Goal: Information Seeking & Learning: Learn about a topic

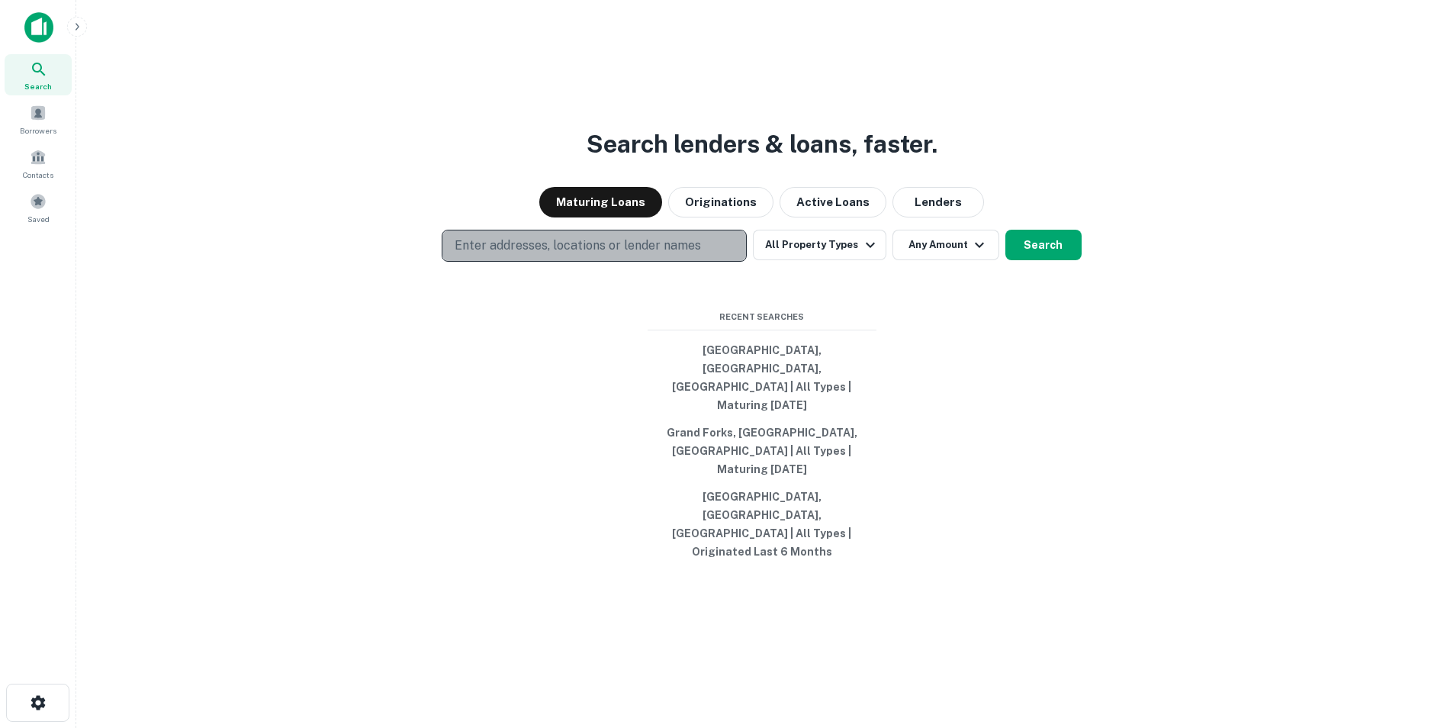
click at [537, 255] on p "Enter addresses, locations or lender names" at bounding box center [578, 246] width 246 height 18
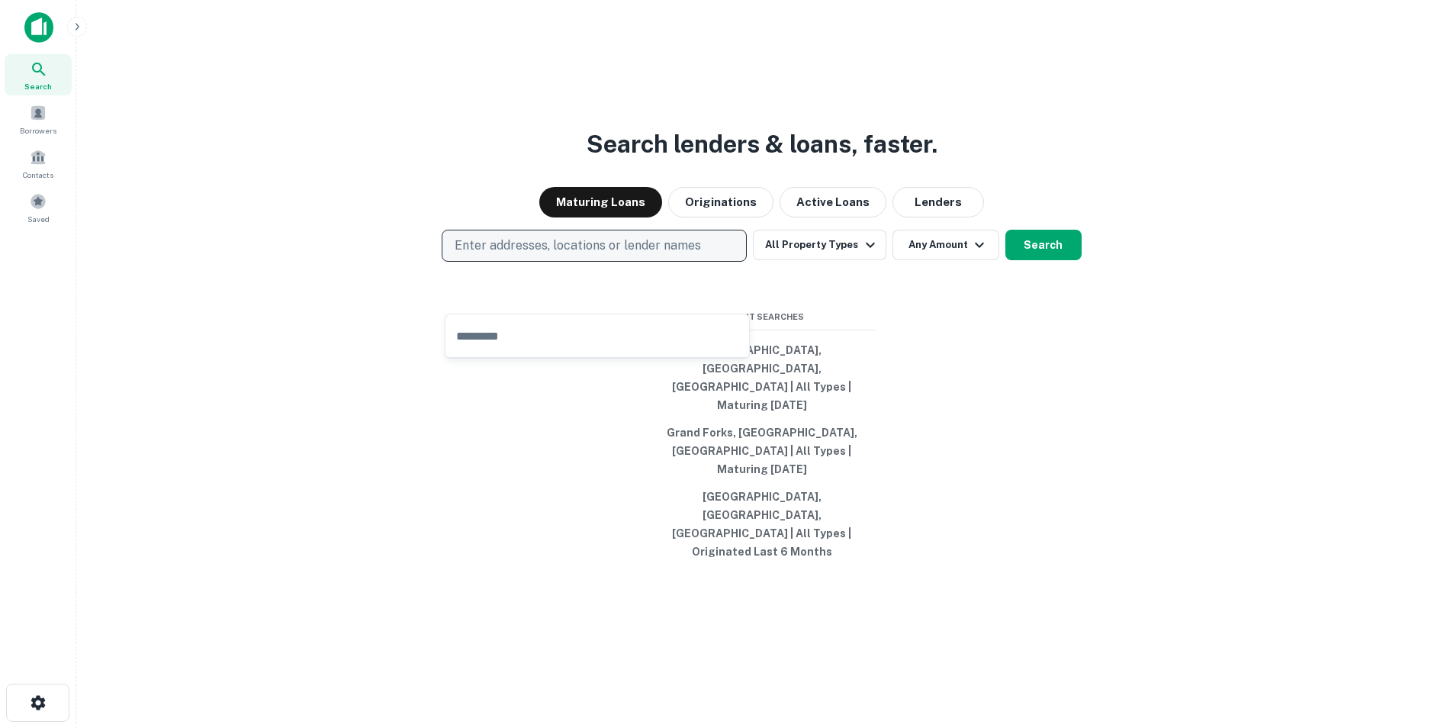
click at [539, 255] on p "Enter addresses, locations or lender names" at bounding box center [578, 246] width 246 height 18
click at [554, 255] on p "Enter addresses, locations or lender names" at bounding box center [578, 246] width 246 height 18
type input "**********"
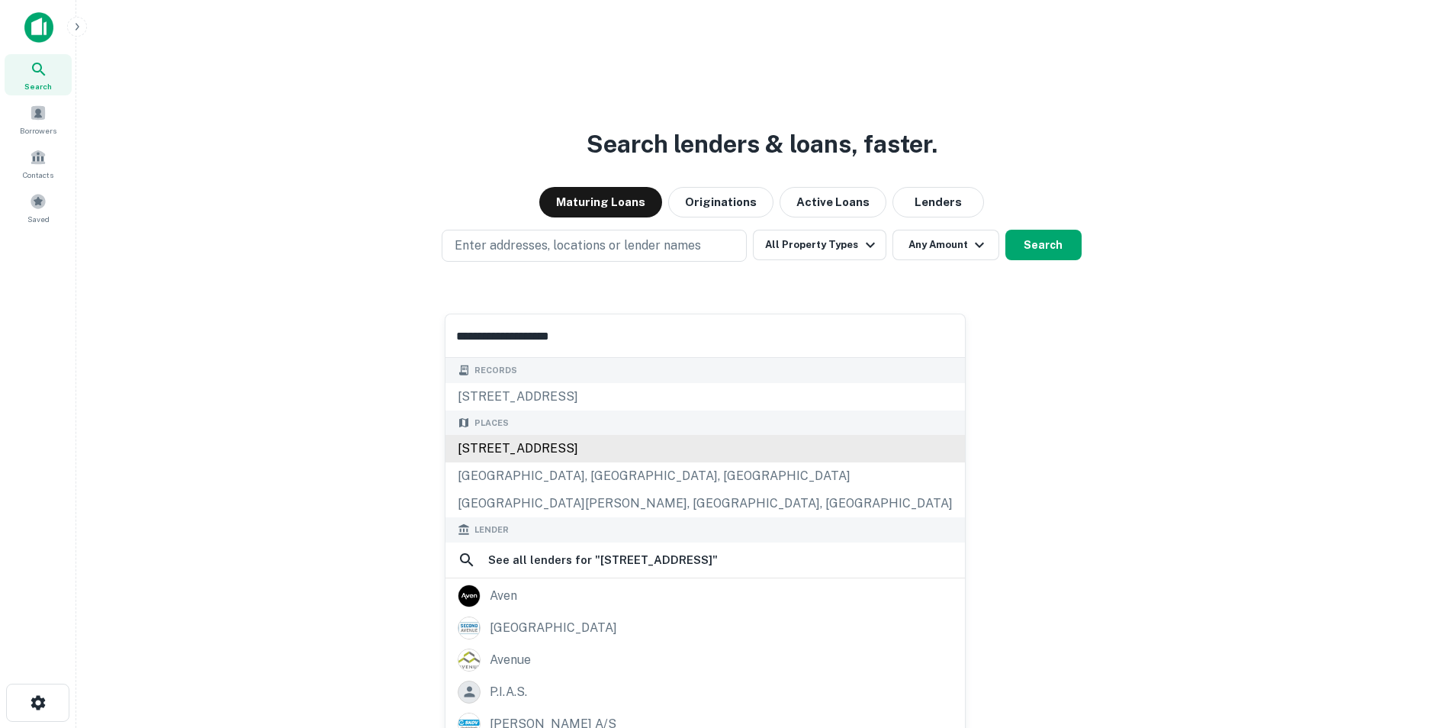
click at [538, 449] on div "[STREET_ADDRESS]" at bounding box center [706, 448] width 520 height 27
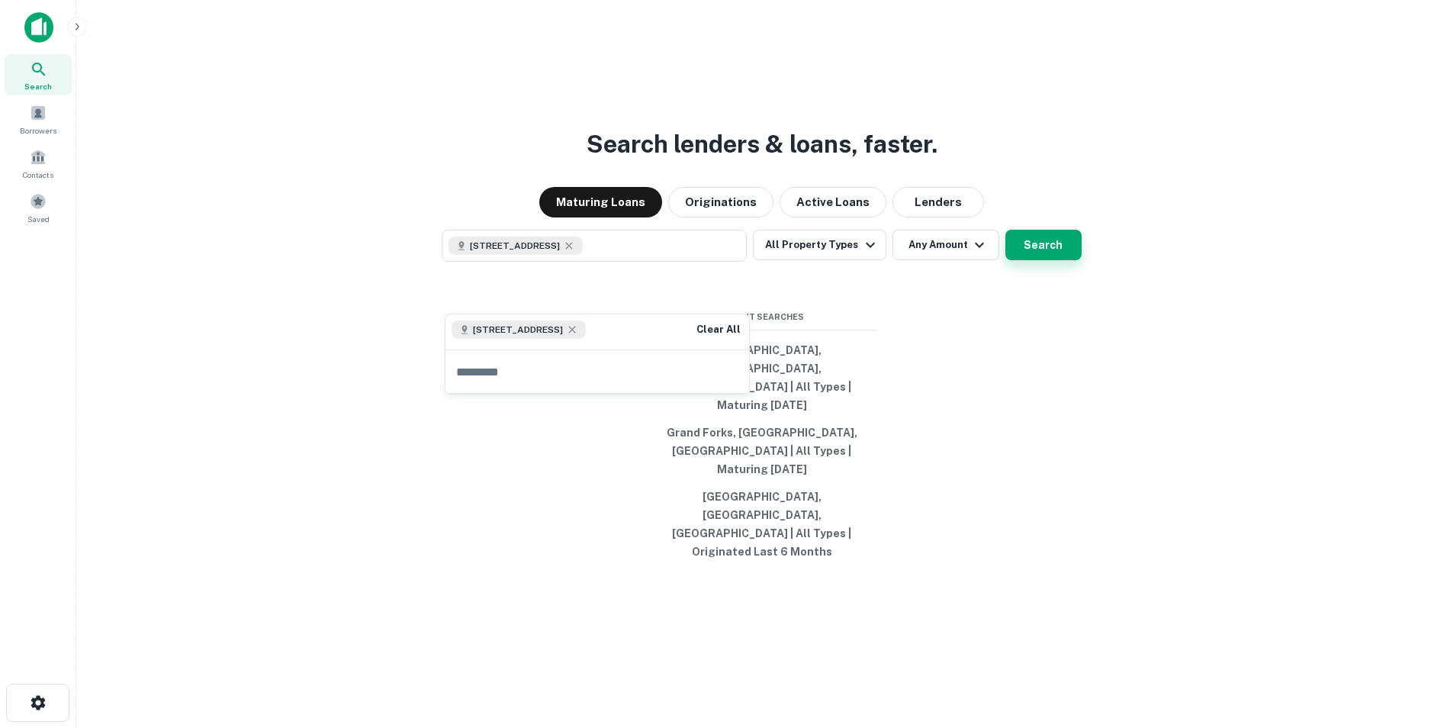
click at [1073, 260] on button "Search" at bounding box center [1044, 245] width 76 height 31
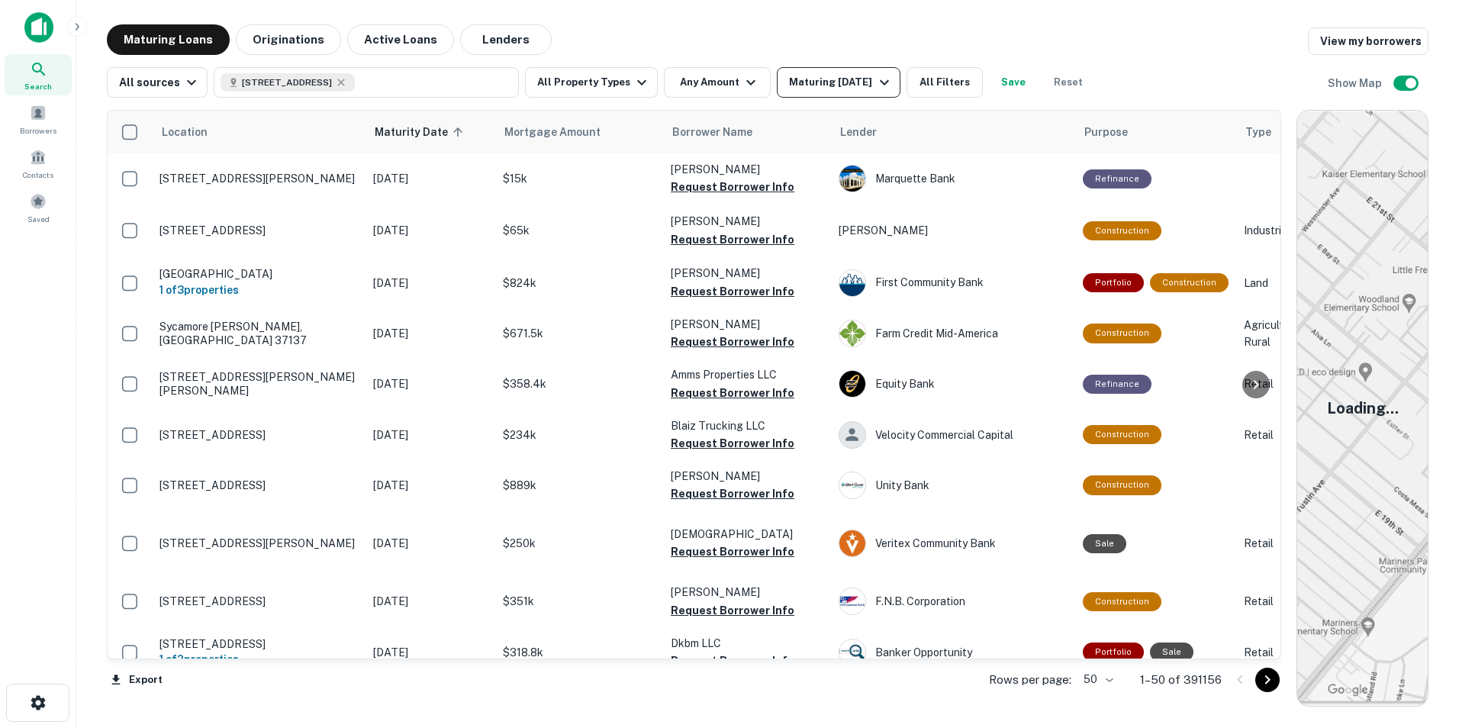
click at [793, 89] on div "Maturing [DATE]" at bounding box center [841, 82] width 104 height 18
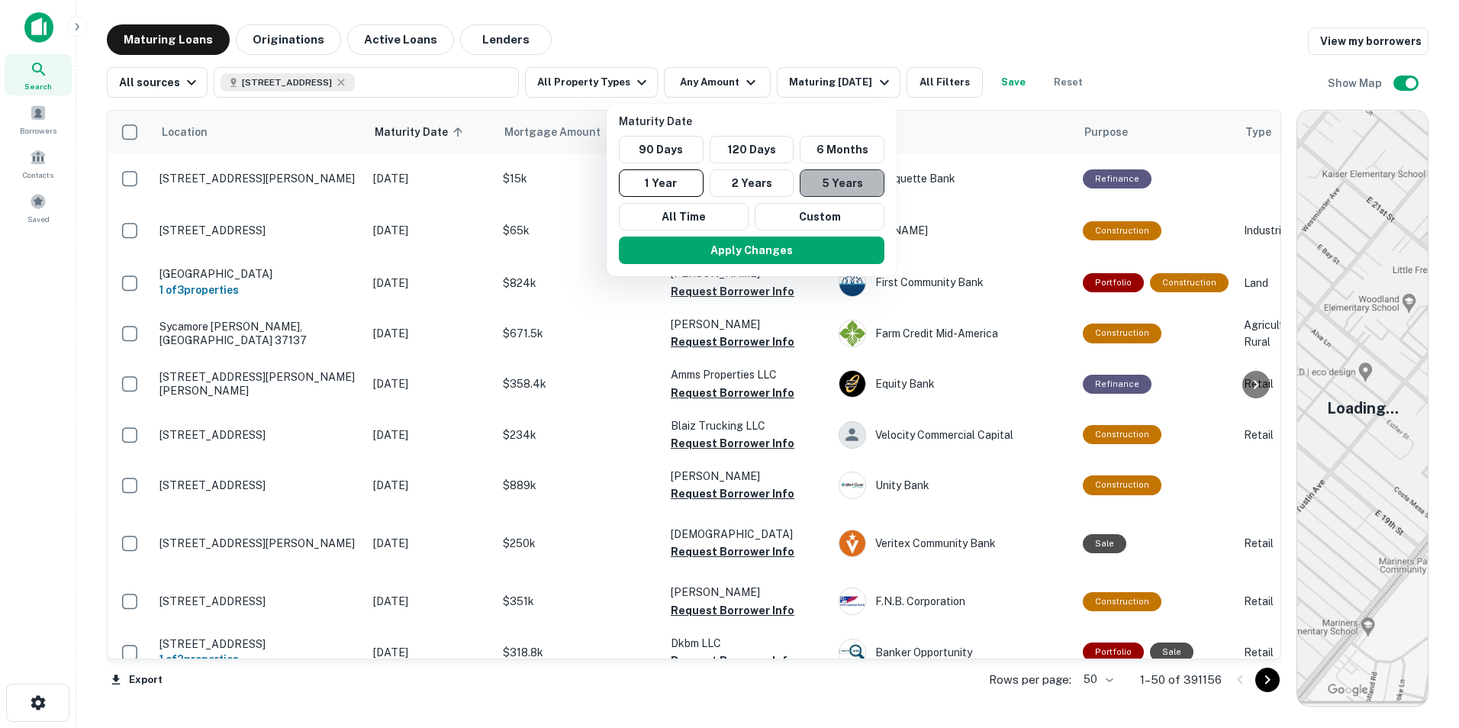
click at [810, 184] on button "5 Years" at bounding box center [842, 182] width 85 height 27
click at [364, 85] on div at bounding box center [729, 364] width 1459 height 728
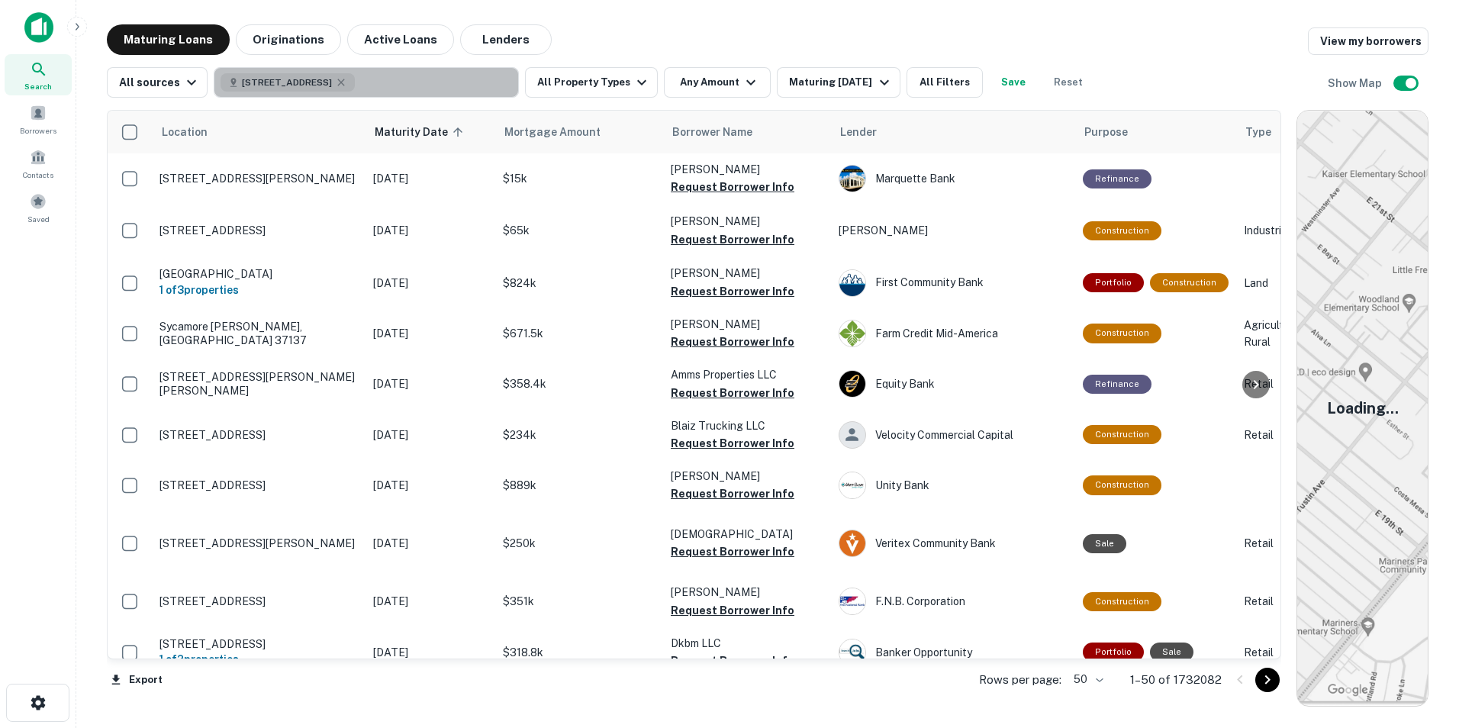
click at [347, 82] on icon "button" at bounding box center [341, 82] width 12 height 12
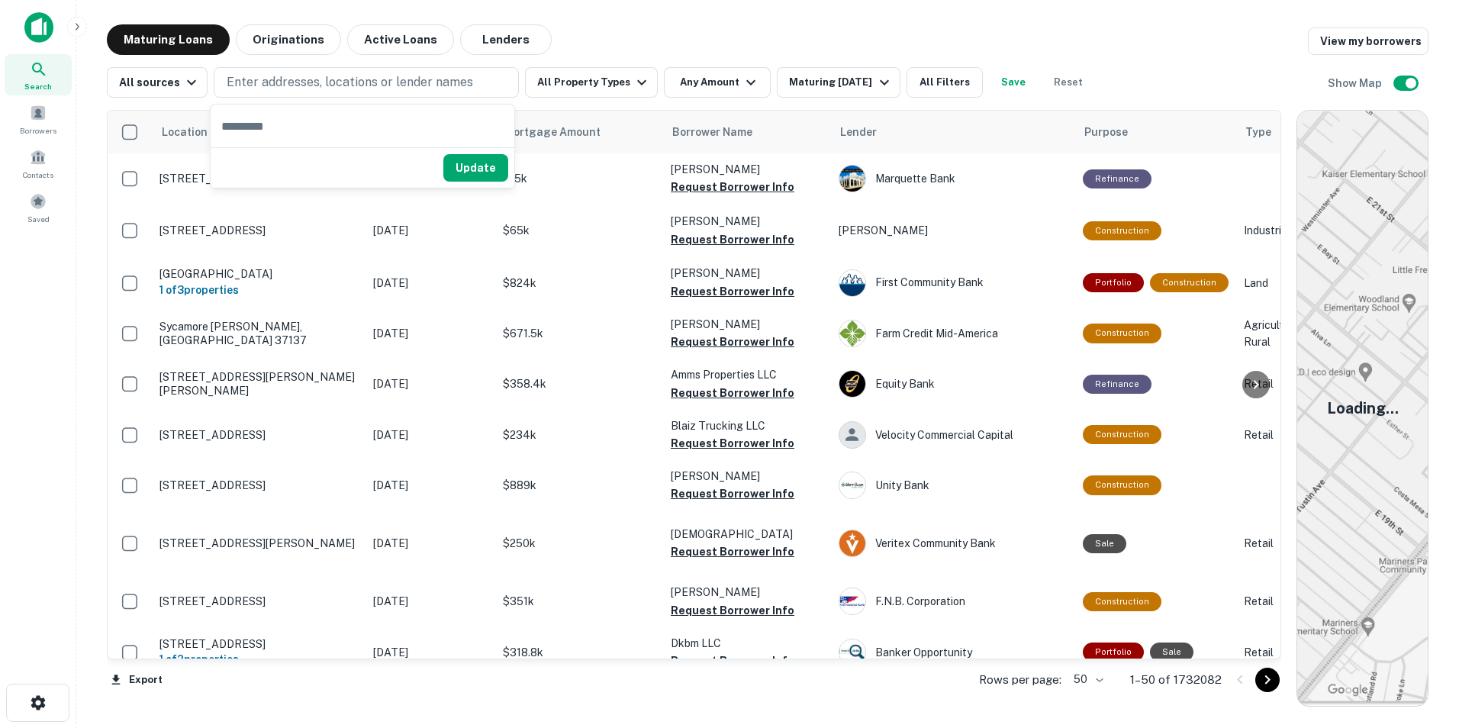
click at [359, 82] on p "Enter addresses, locations or lender names" at bounding box center [350, 82] width 246 height 18
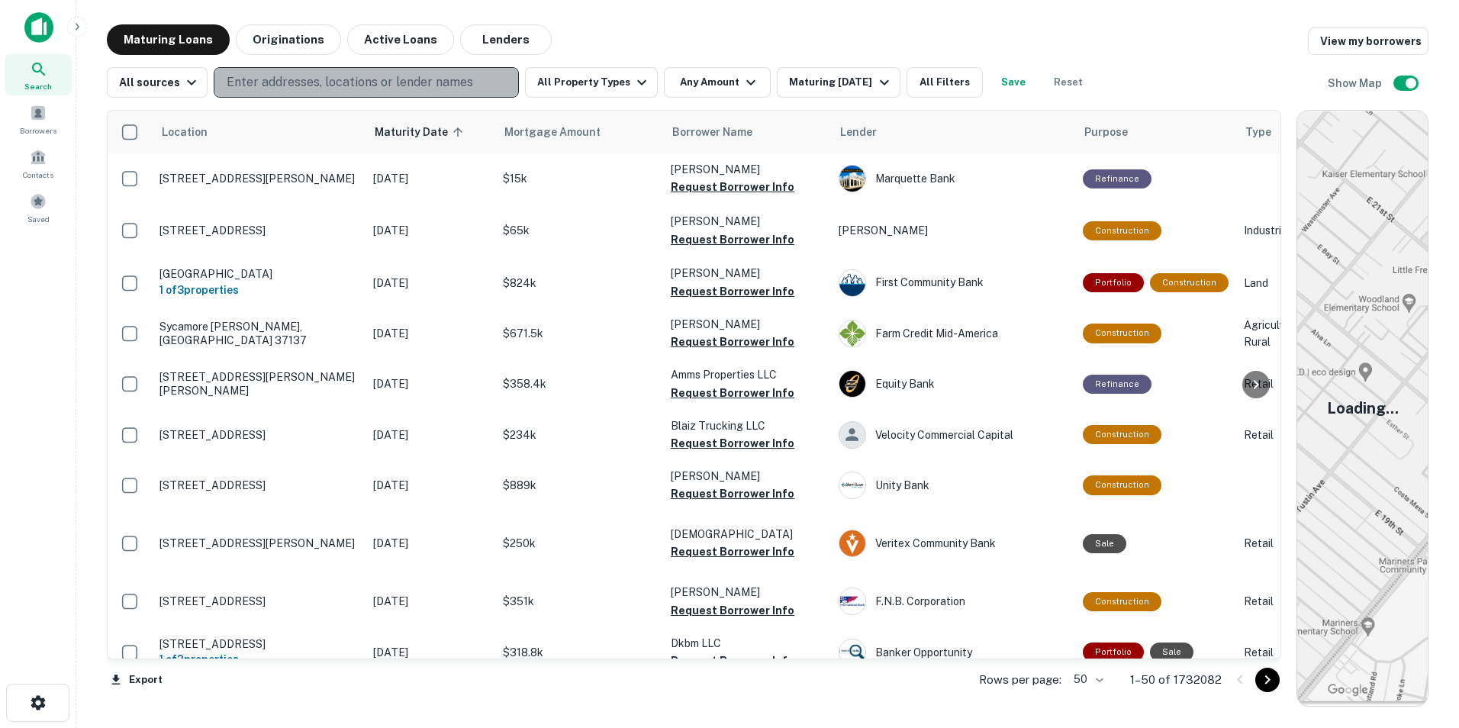
click at [356, 77] on p "Enter addresses, locations or lender names" at bounding box center [350, 82] width 246 height 18
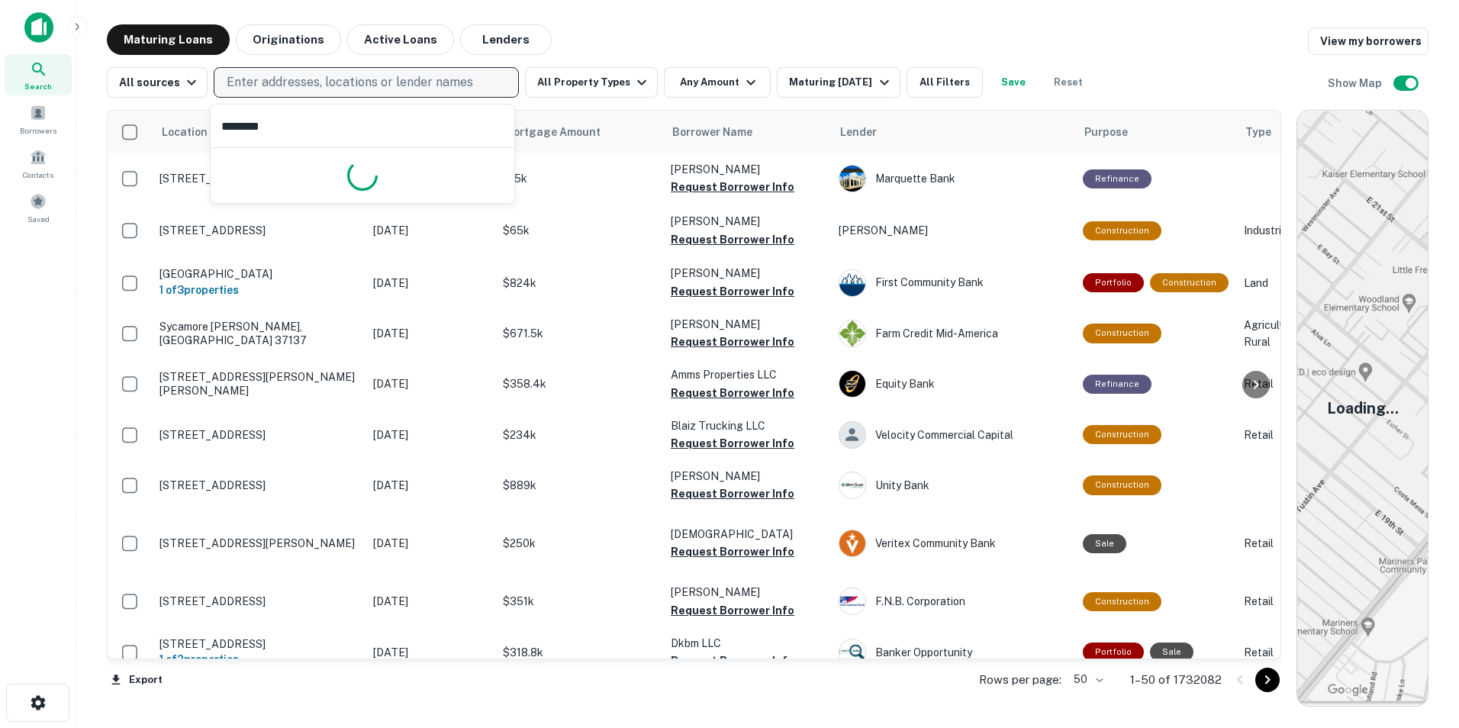
type input "*********"
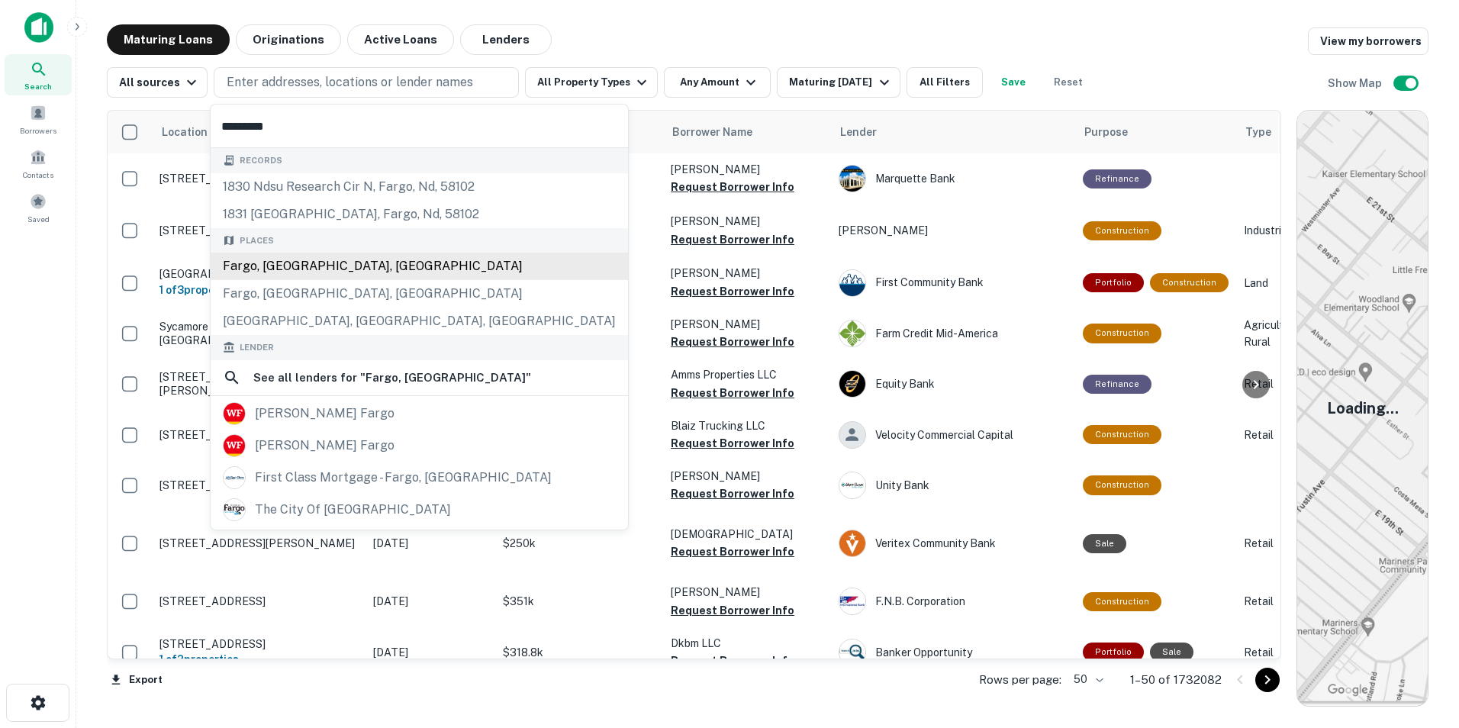
click at [327, 266] on div "Fargo, [GEOGRAPHIC_DATA], [GEOGRAPHIC_DATA]" at bounding box center [419, 266] width 417 height 27
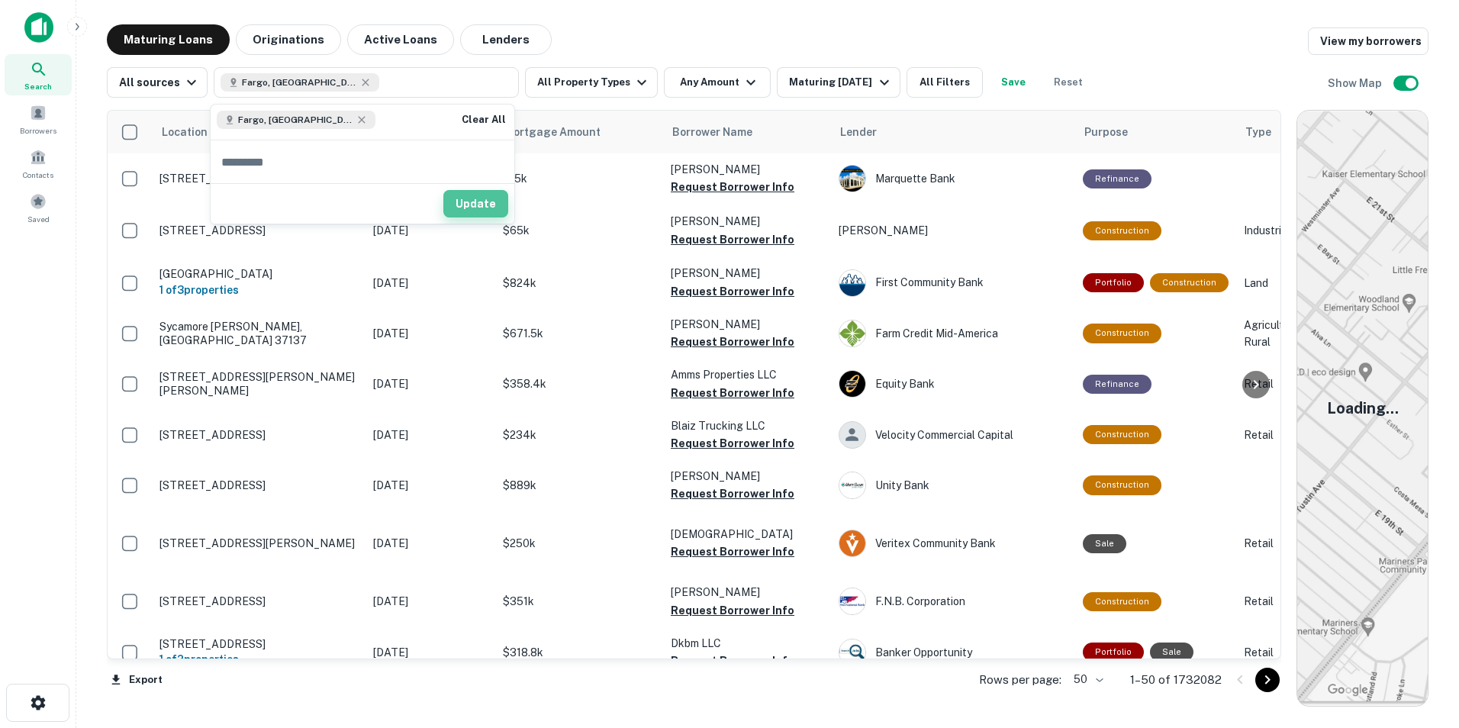
click at [487, 198] on button "Update" at bounding box center [475, 203] width 65 height 27
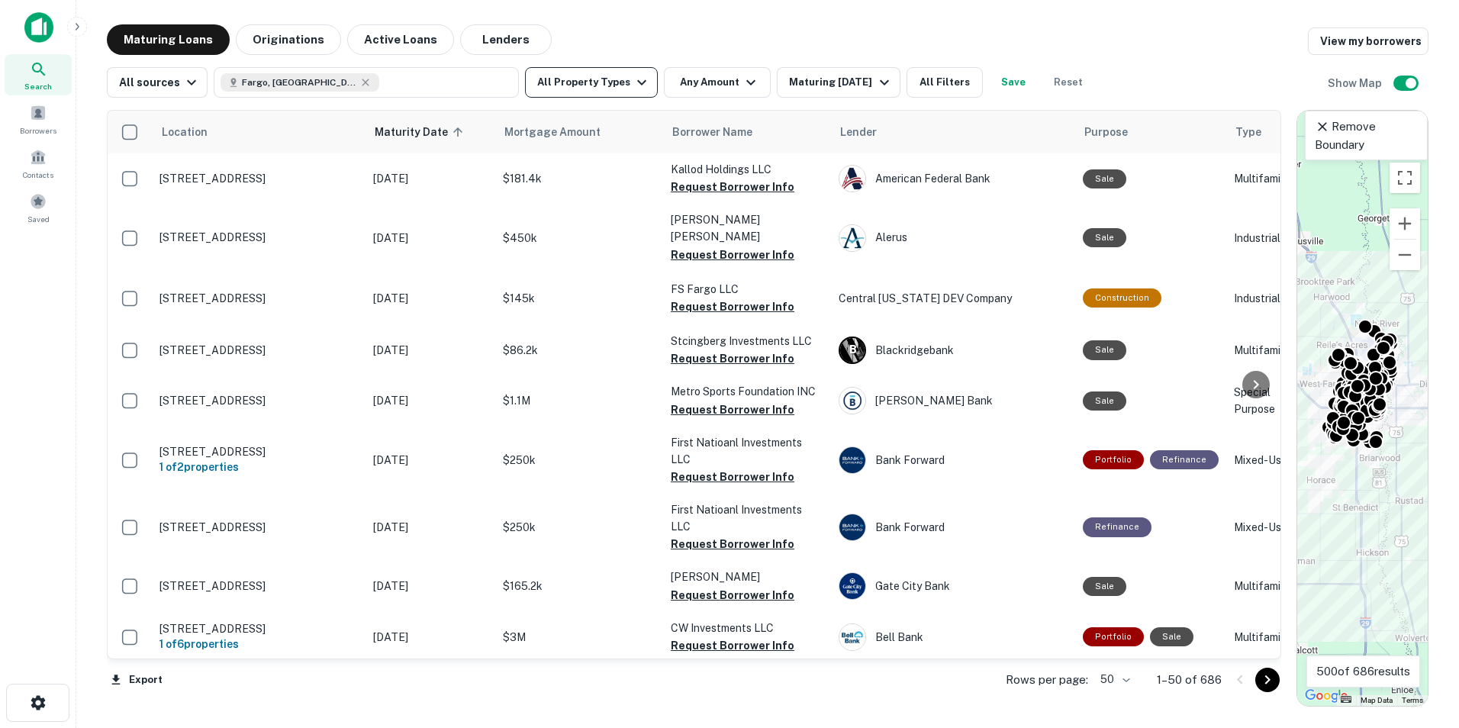
click at [606, 96] on button "All Property Types" at bounding box center [591, 82] width 133 height 31
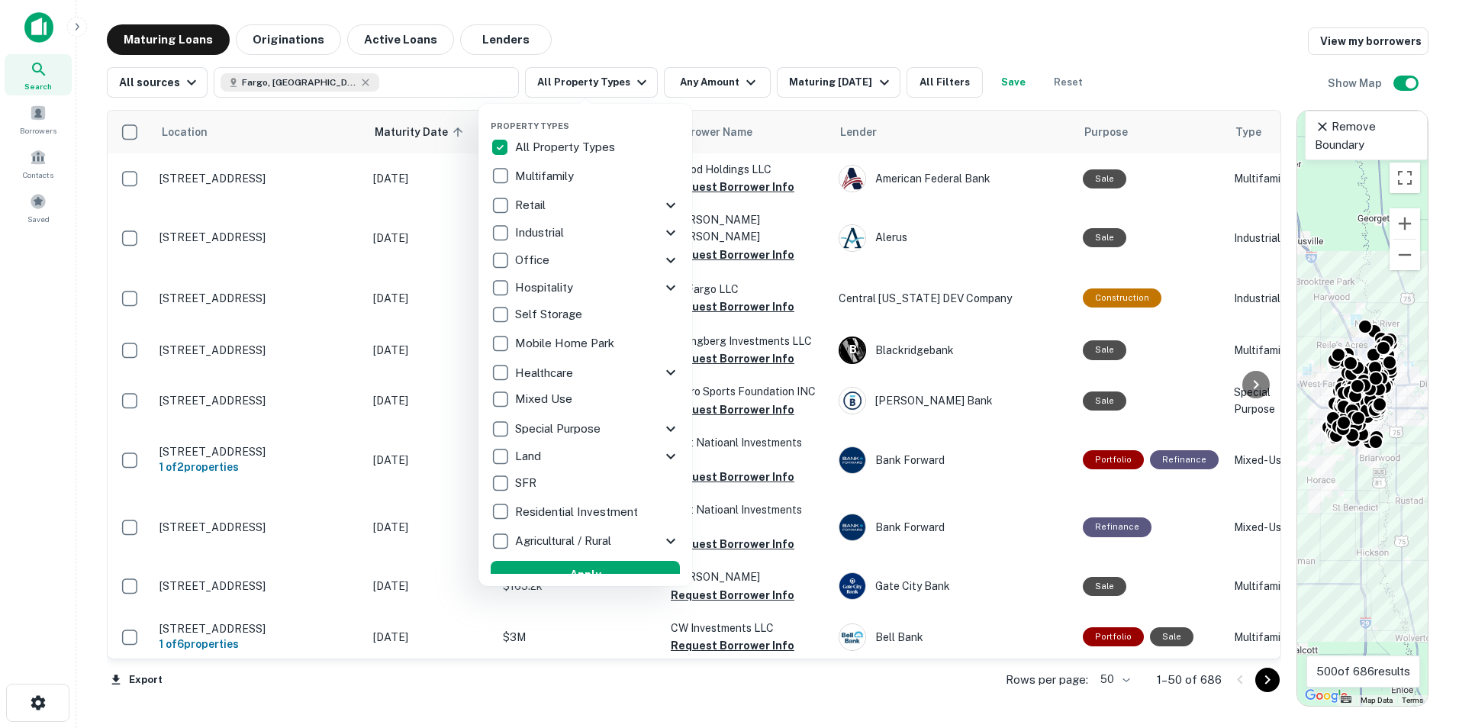
click at [542, 172] on p "Multifamily" at bounding box center [546, 176] width 62 height 18
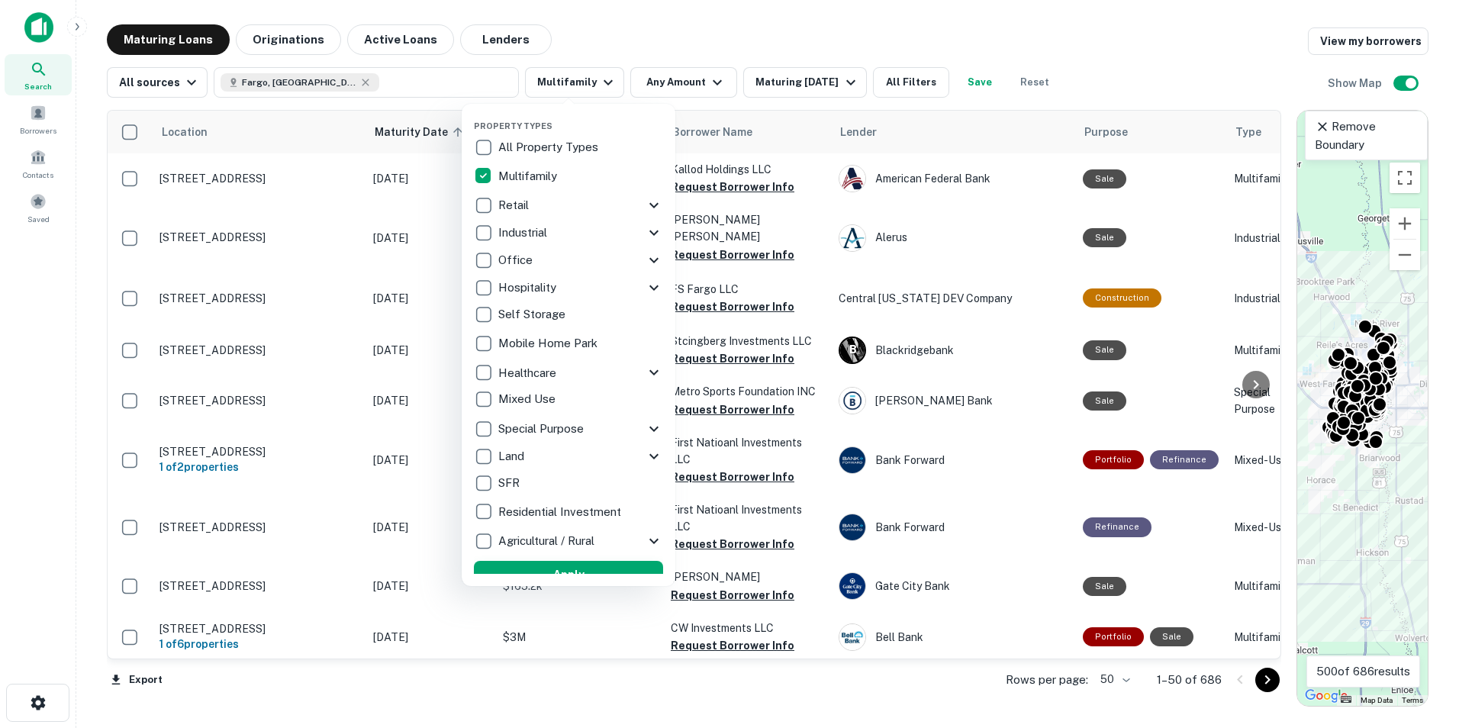
click at [582, 565] on button "Apply" at bounding box center [568, 574] width 189 height 27
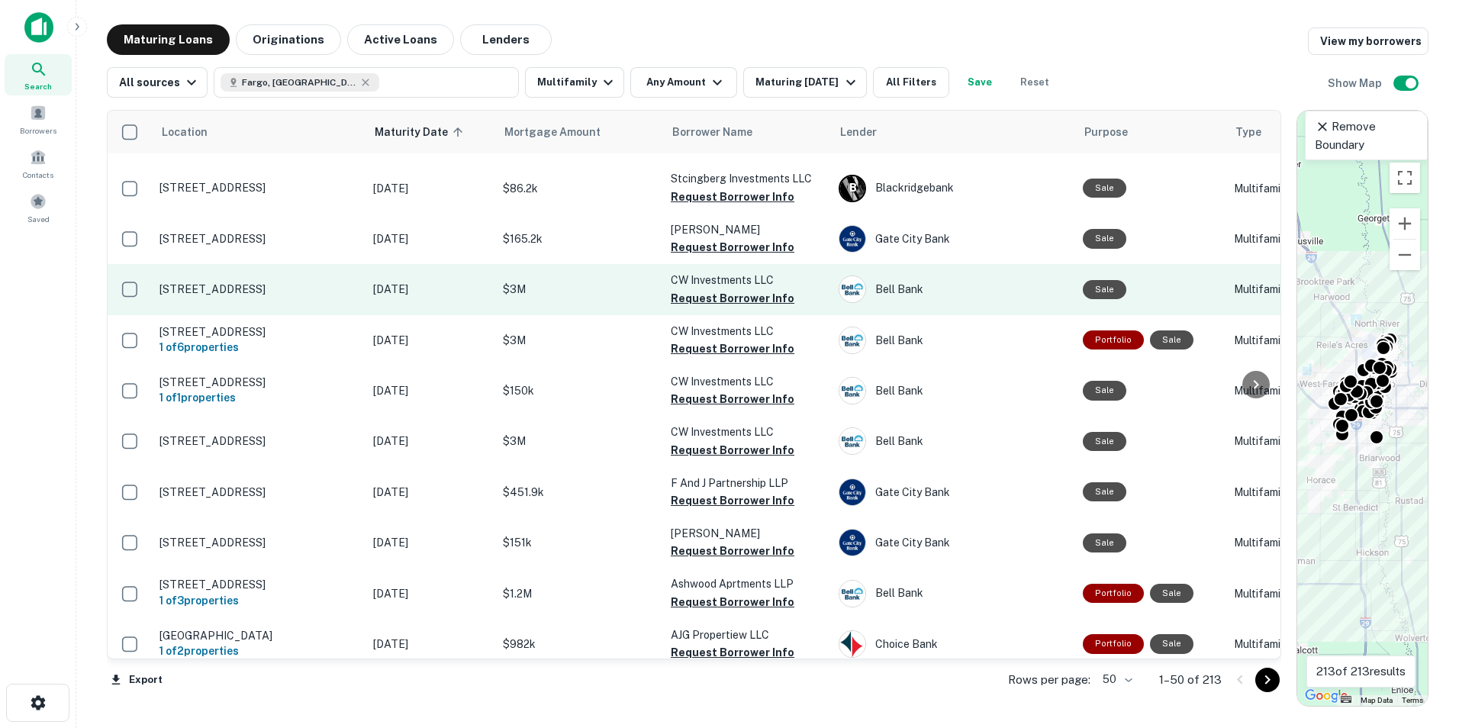
scroll to position [76, 0]
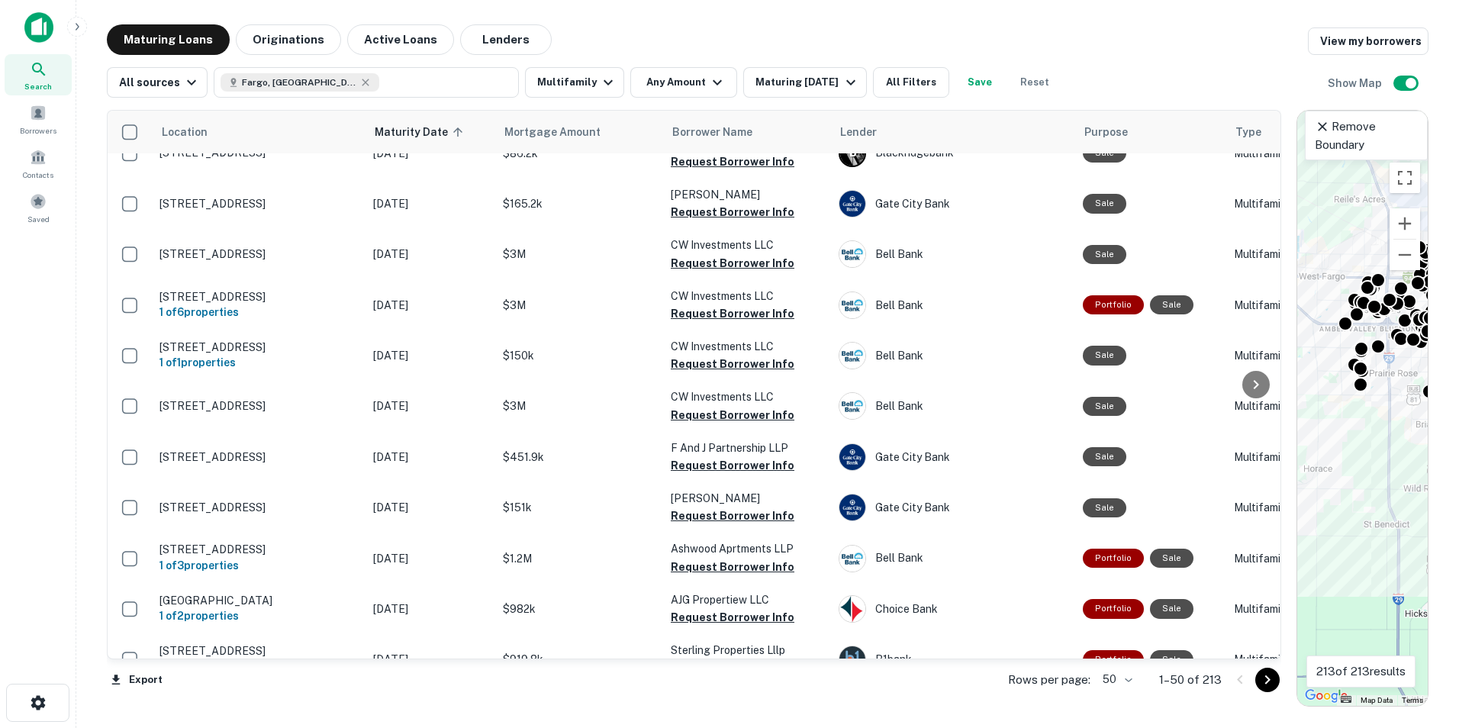
drag, startPoint x: 1376, startPoint y: 427, endPoint x: 1428, endPoint y: 449, distance: 56.4
click at [1428, 449] on div "← Move left → Move right ↑ Move up ↓ Move down + Zoom in - Zoom out Home Jump l…" at bounding box center [1362, 408] width 132 height 597
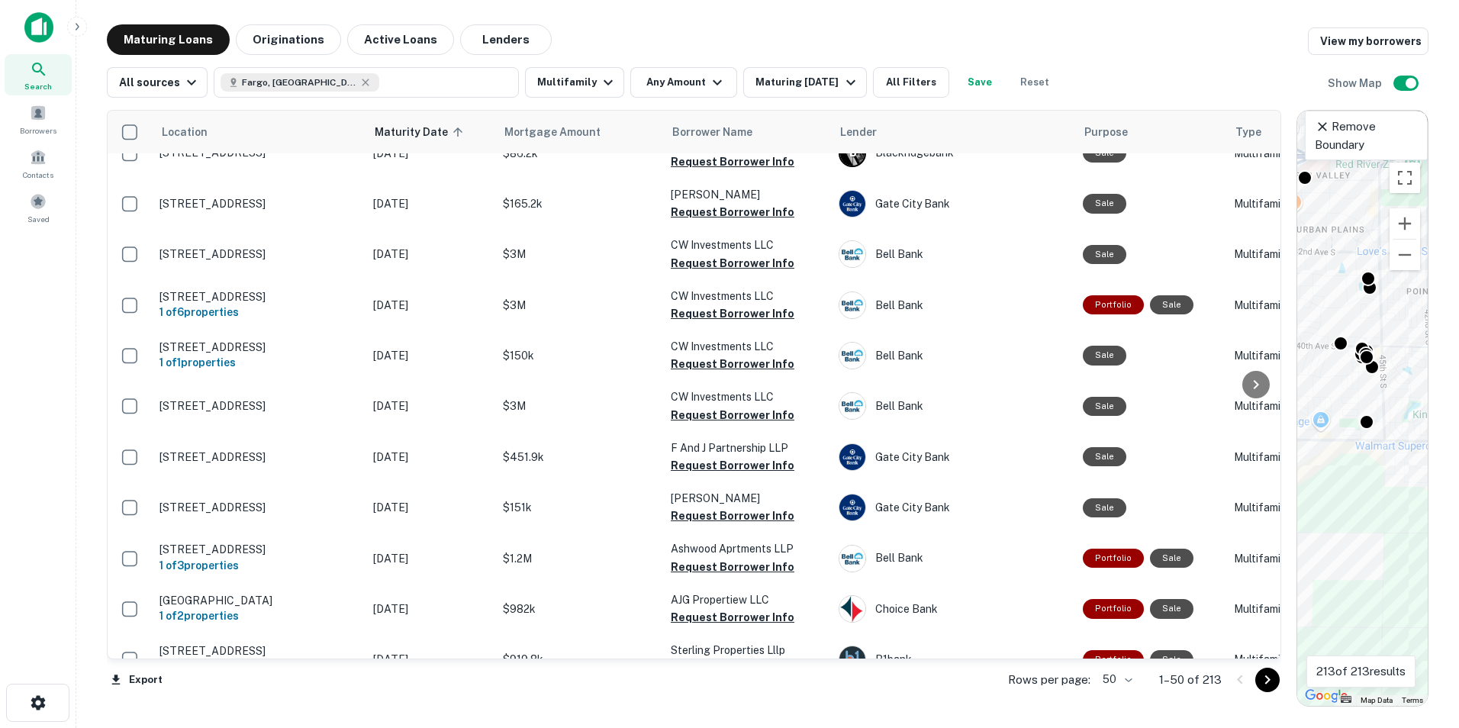
drag, startPoint x: 1367, startPoint y: 452, endPoint x: 1409, endPoint y: 528, distance: 87.1
click at [1409, 528] on div "To activate drag with keyboard, press Alt + Enter. Once in keyboard drag state,…" at bounding box center [1362, 408] width 130 height 595
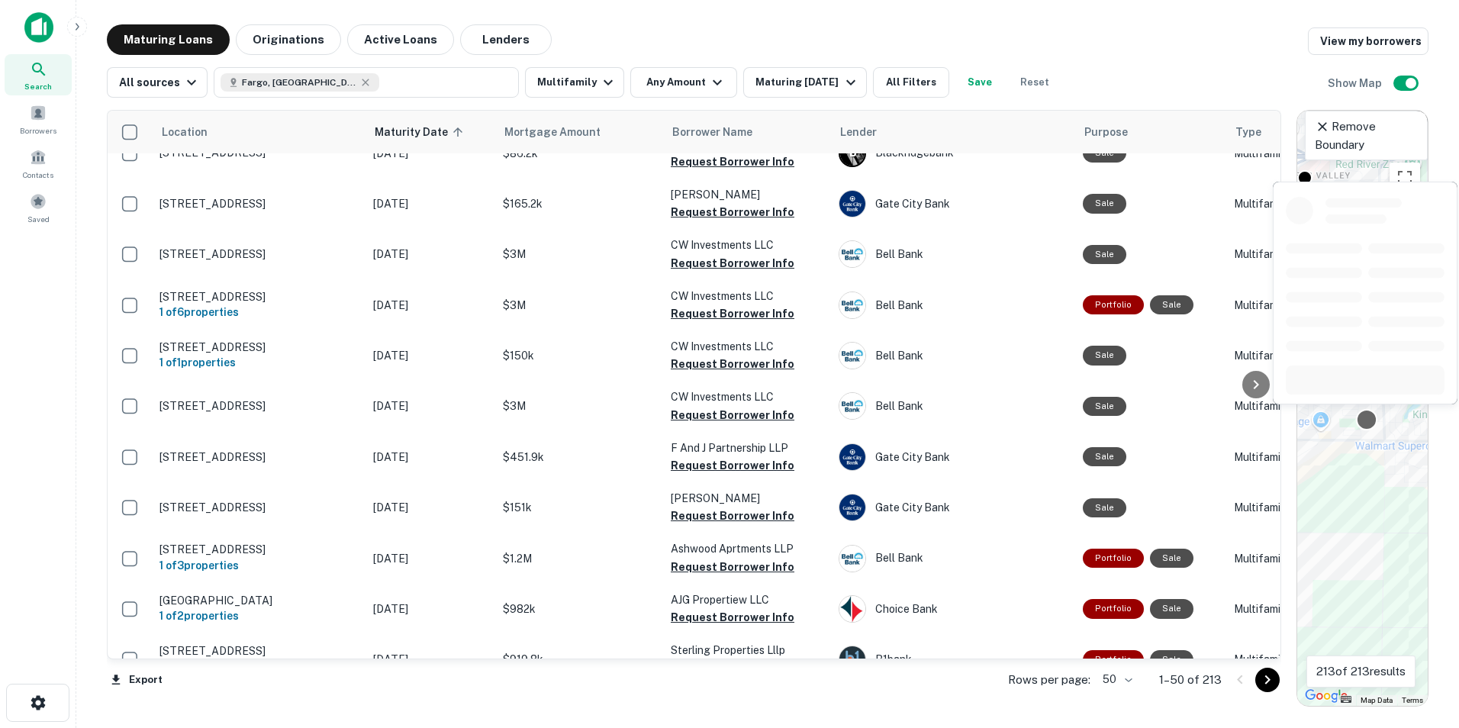
click at [1369, 420] on div at bounding box center [1366, 420] width 22 height 22
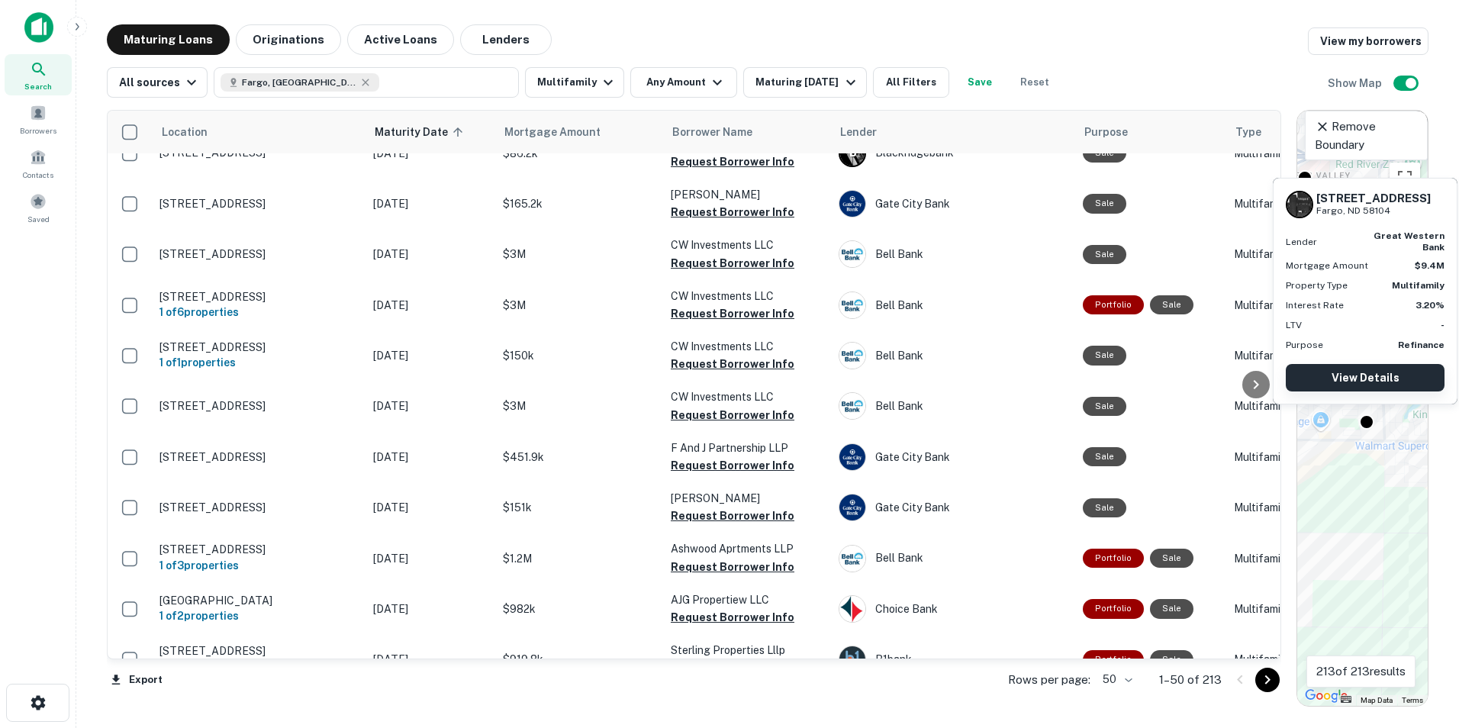
click at [1376, 376] on link "View Details" at bounding box center [1365, 377] width 159 height 27
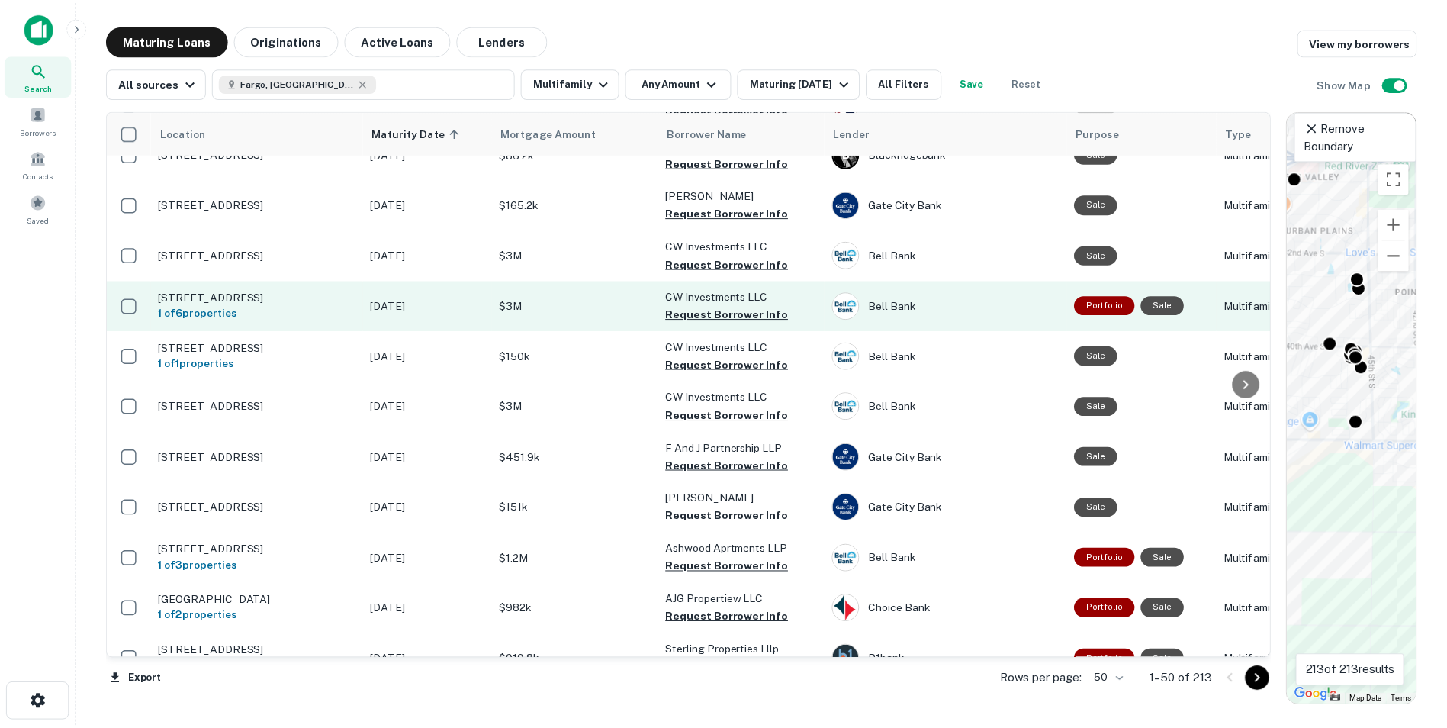
scroll to position [0, 0]
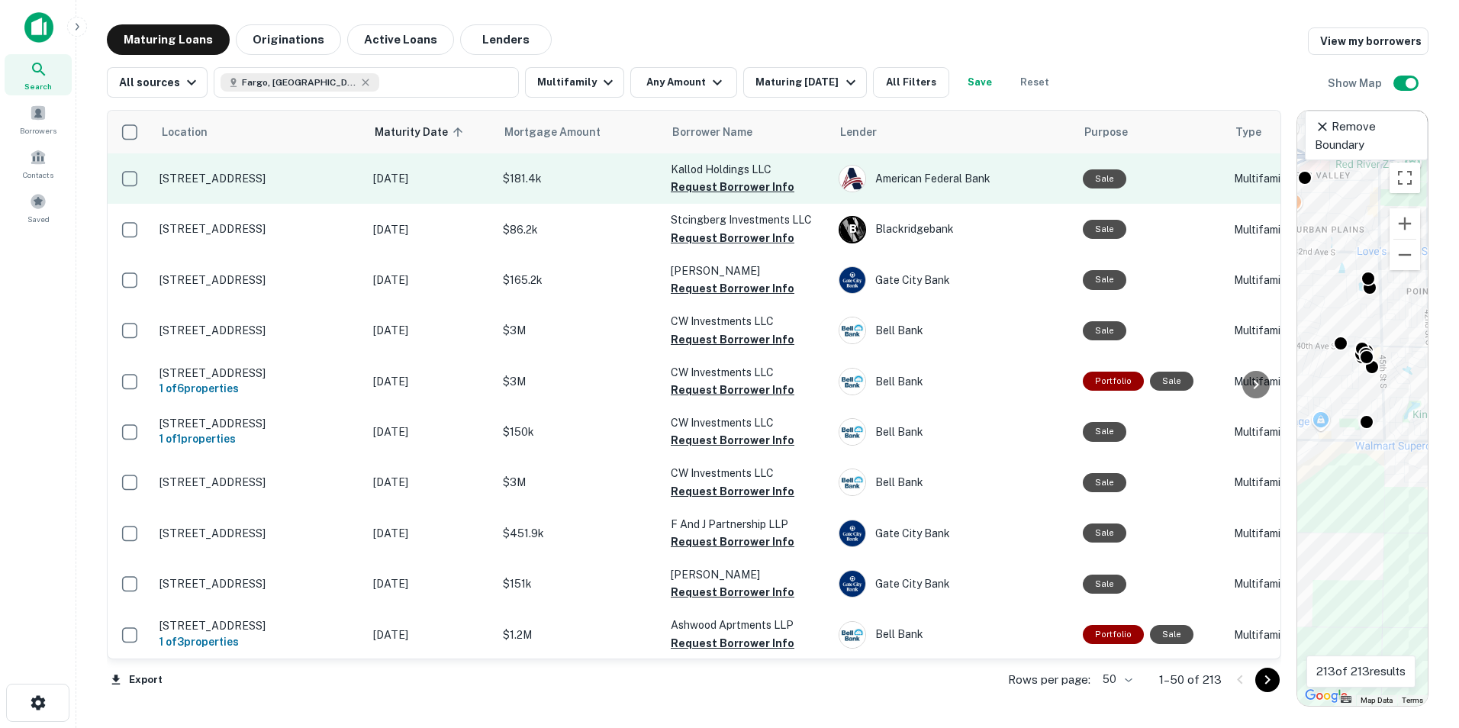
click at [248, 183] on p "[STREET_ADDRESS]" at bounding box center [258, 179] width 198 height 14
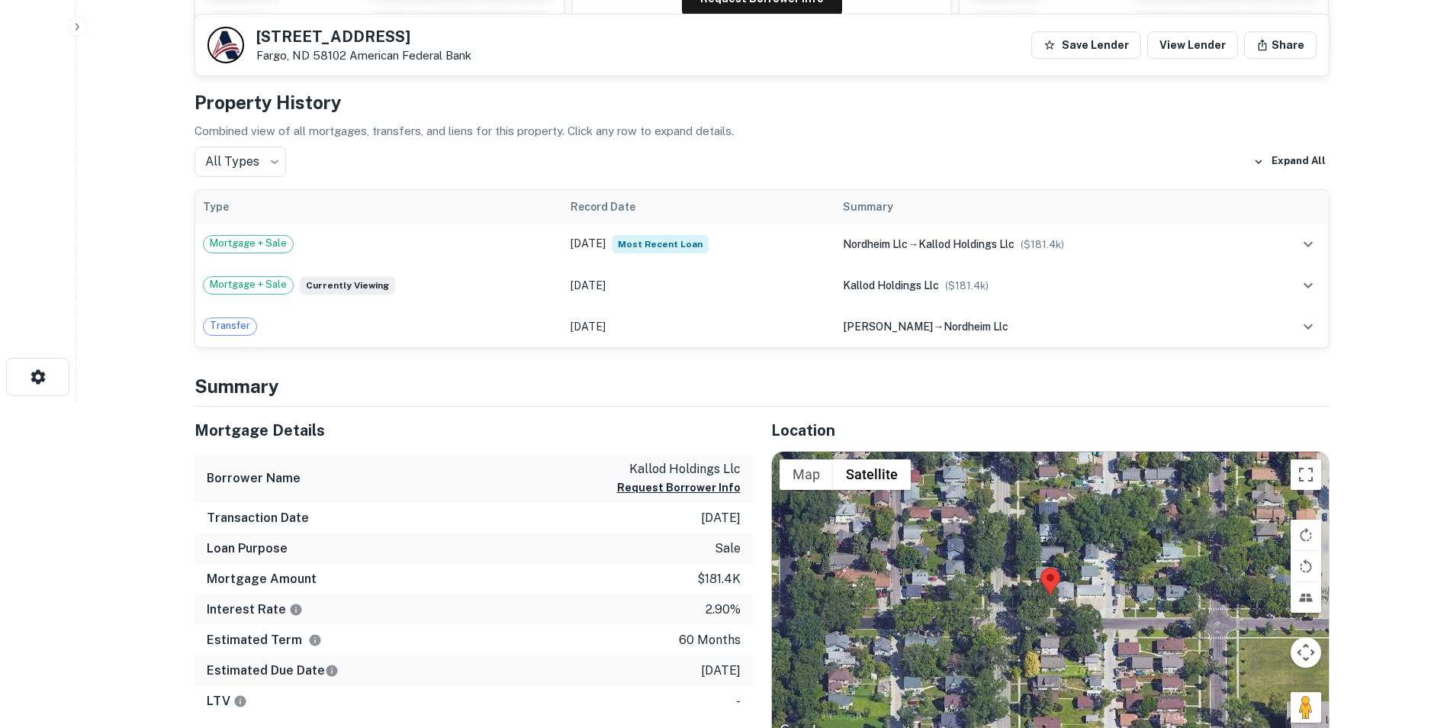
scroll to position [382, 0]
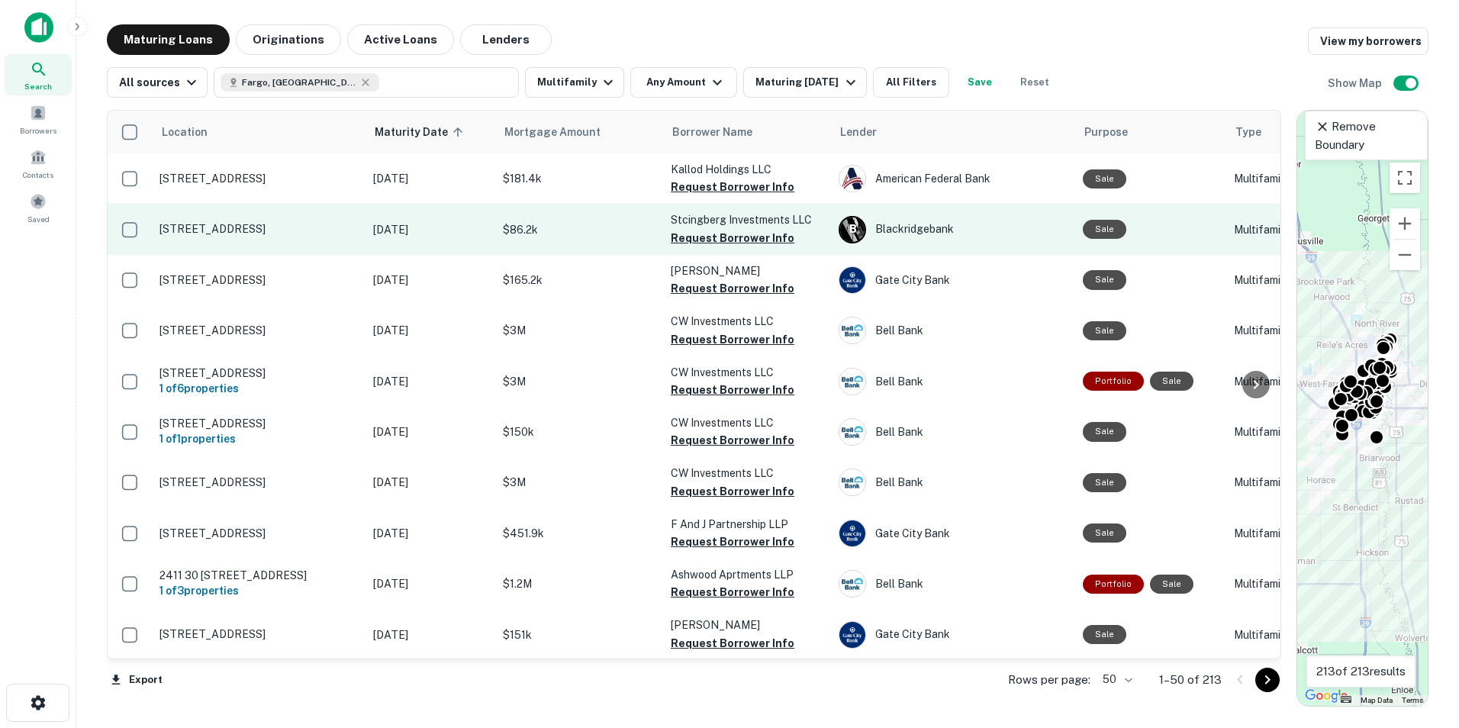
click at [266, 240] on td "[STREET_ADDRESS]" at bounding box center [259, 229] width 214 height 50
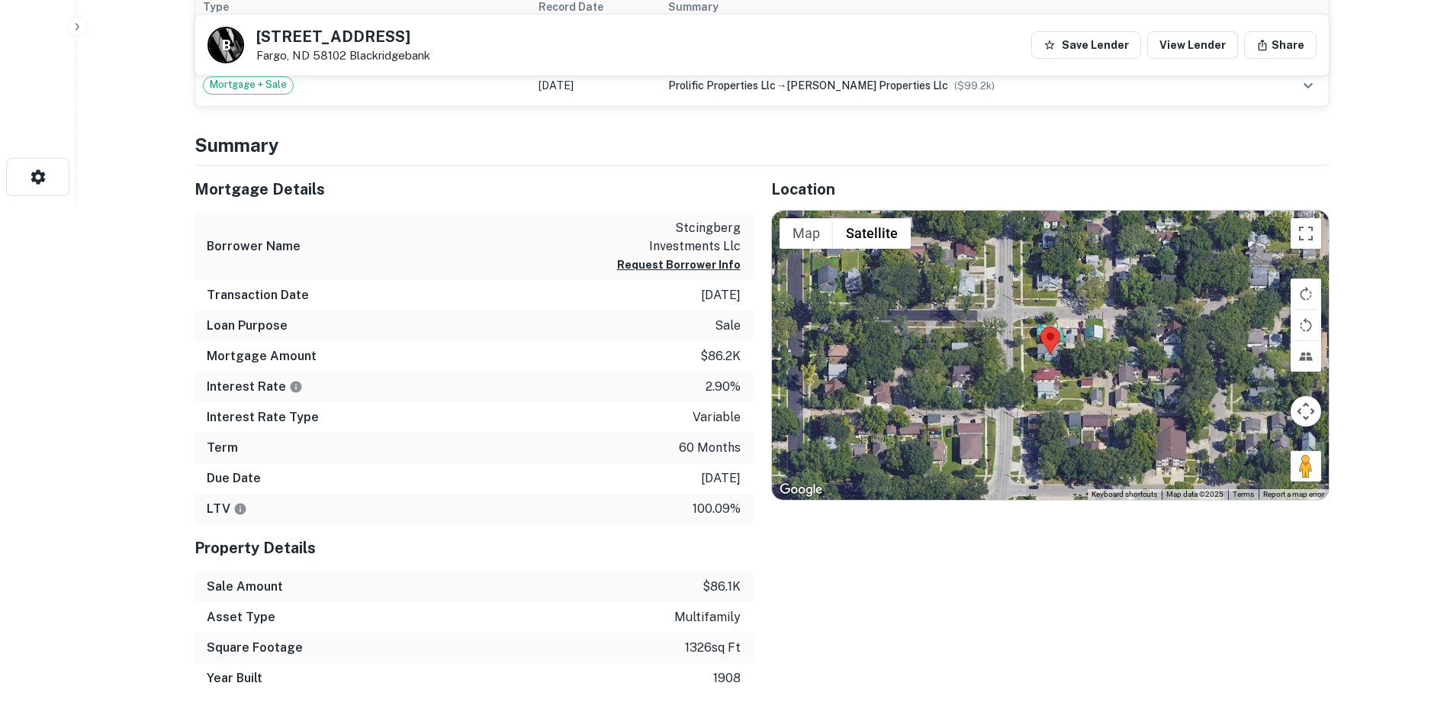
scroll to position [534, 0]
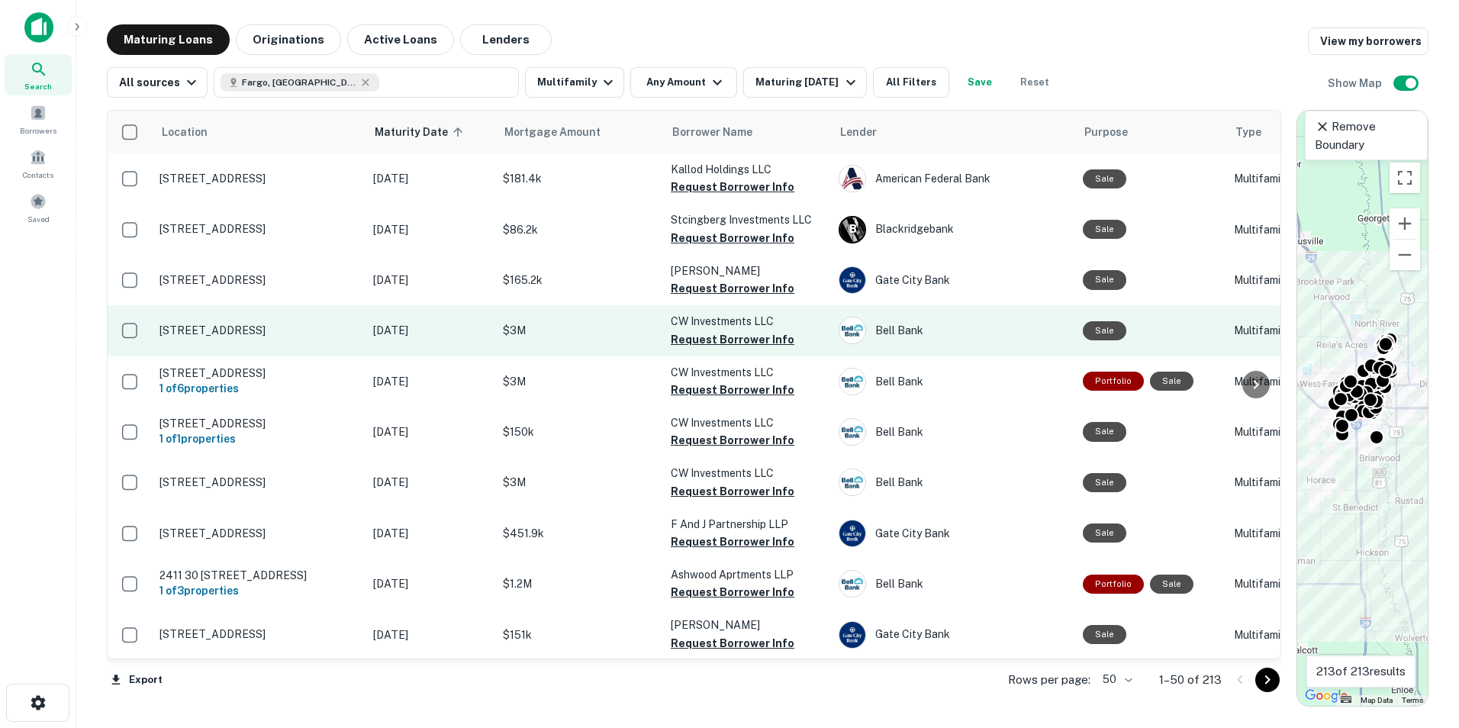
click at [262, 330] on p "[STREET_ADDRESS]" at bounding box center [258, 331] width 198 height 14
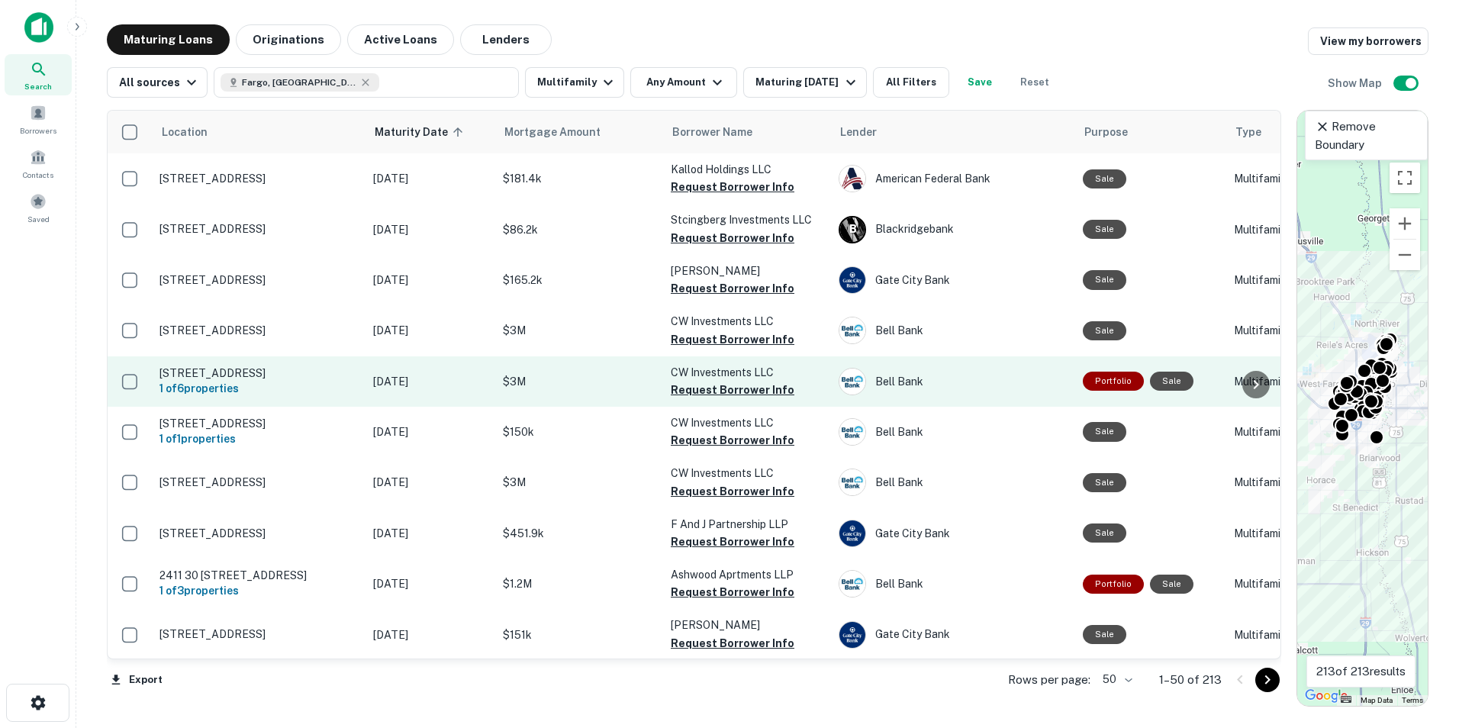
click at [194, 375] on p "[STREET_ADDRESS]" at bounding box center [258, 373] width 198 height 14
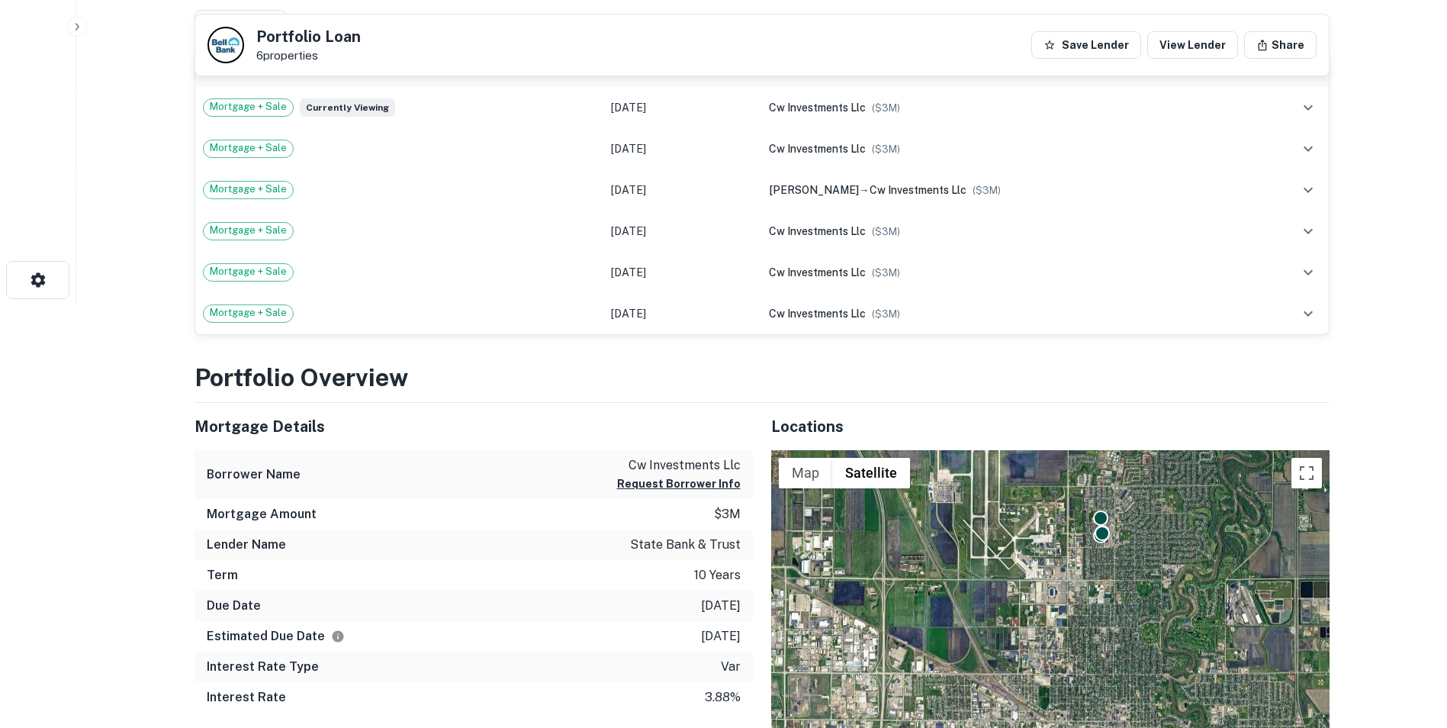
scroll to position [610, 0]
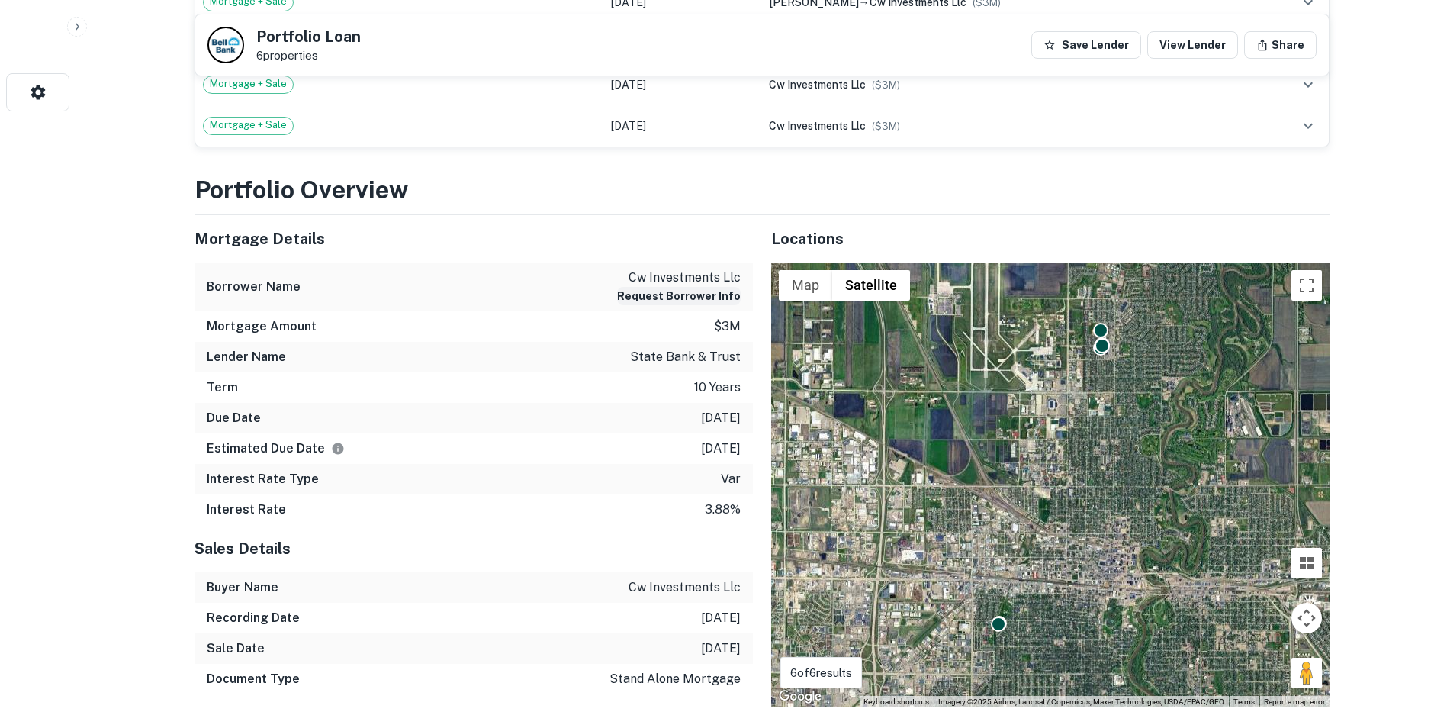
click at [639, 296] on button "Request Borrower Info" at bounding box center [679, 296] width 124 height 18
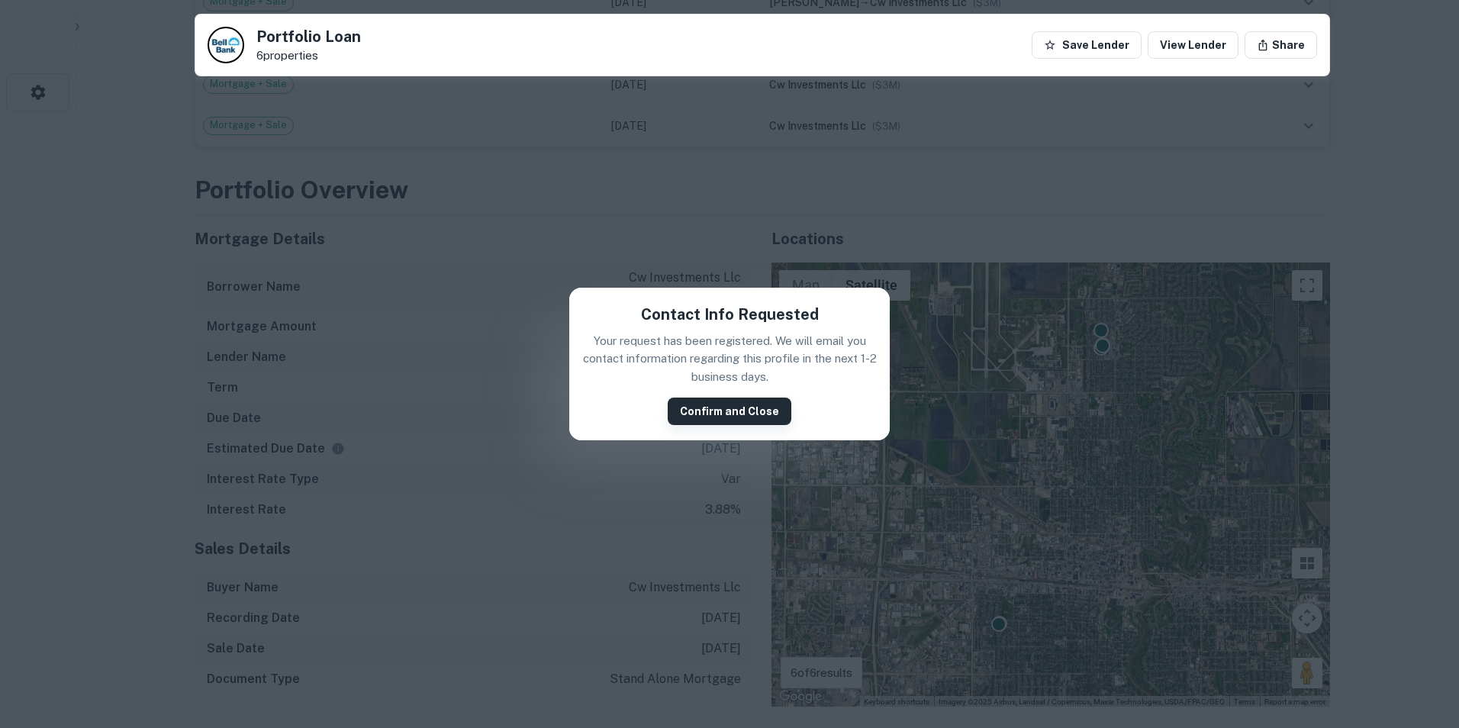
click at [701, 411] on button "Confirm and Close" at bounding box center [730, 411] width 124 height 27
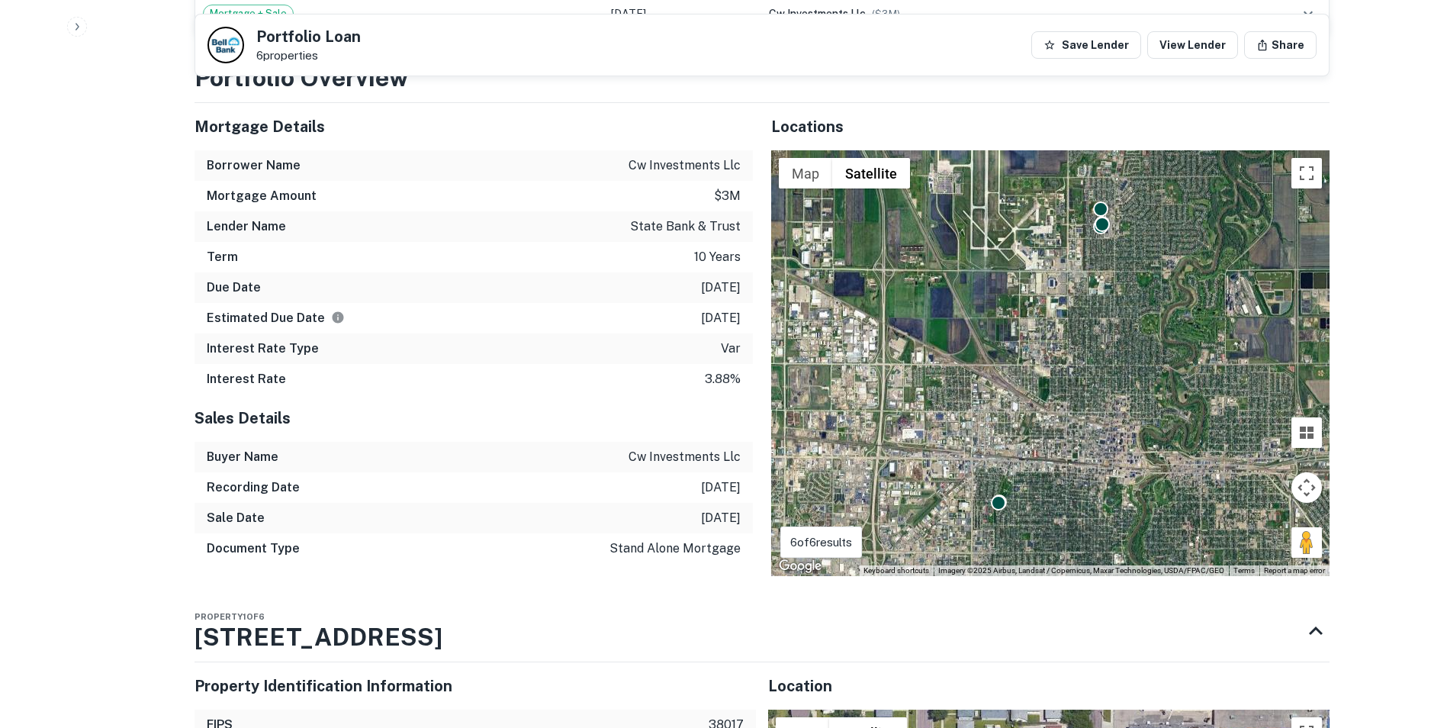
scroll to position [797, 0]
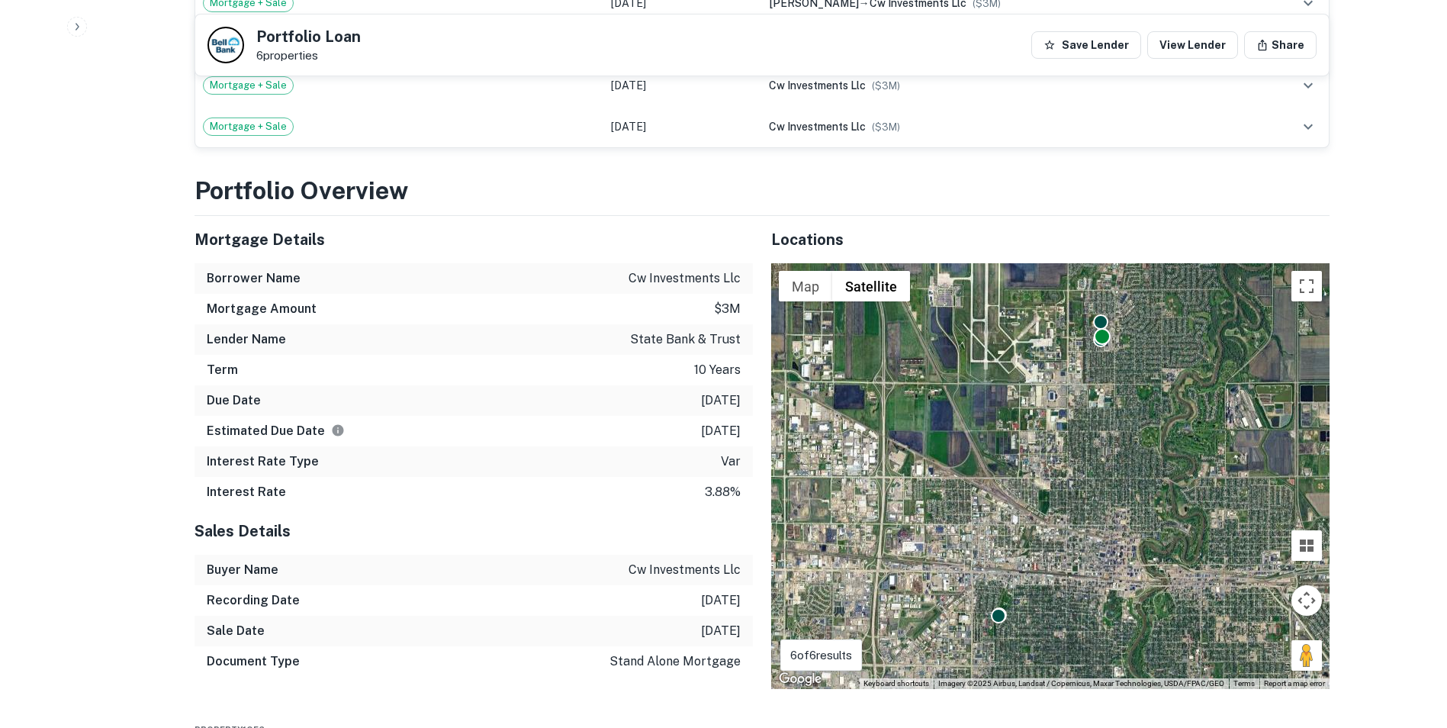
click at [1099, 343] on div at bounding box center [1102, 336] width 17 height 17
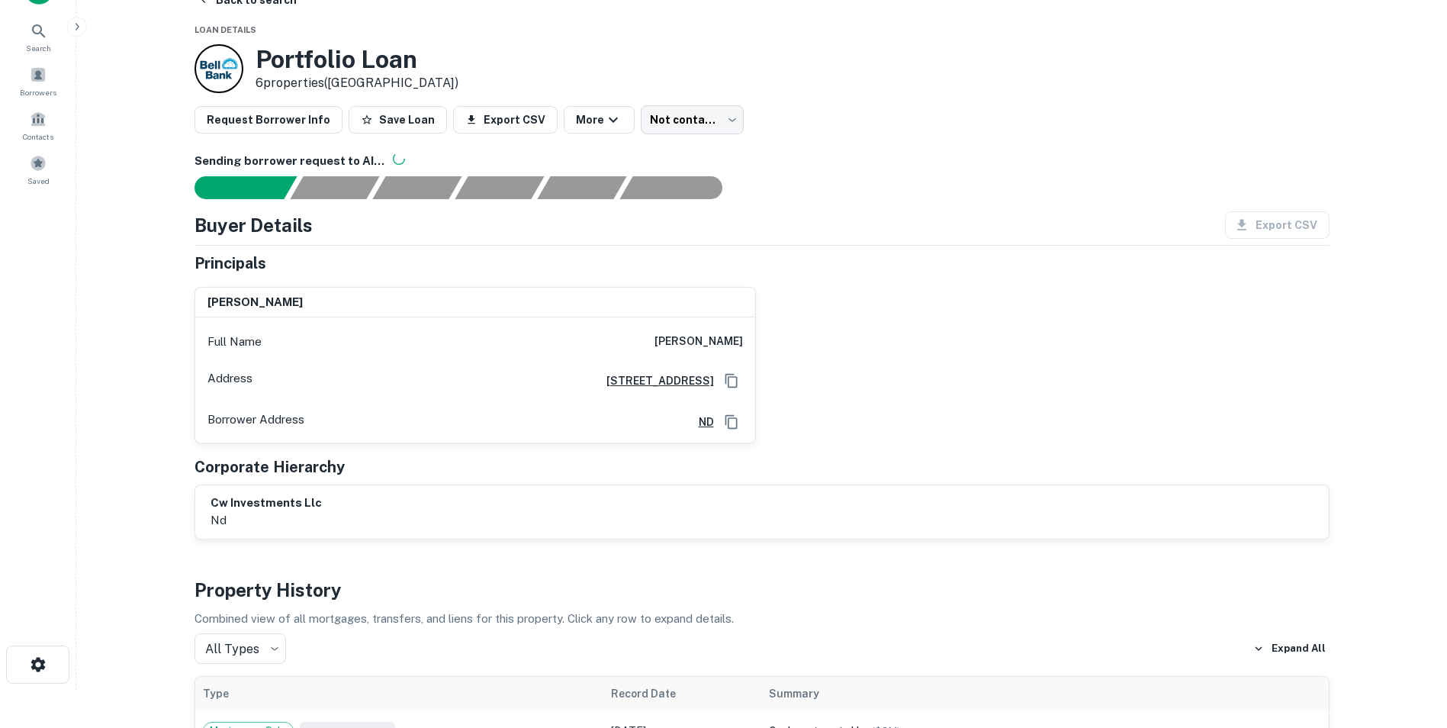
scroll to position [0, 0]
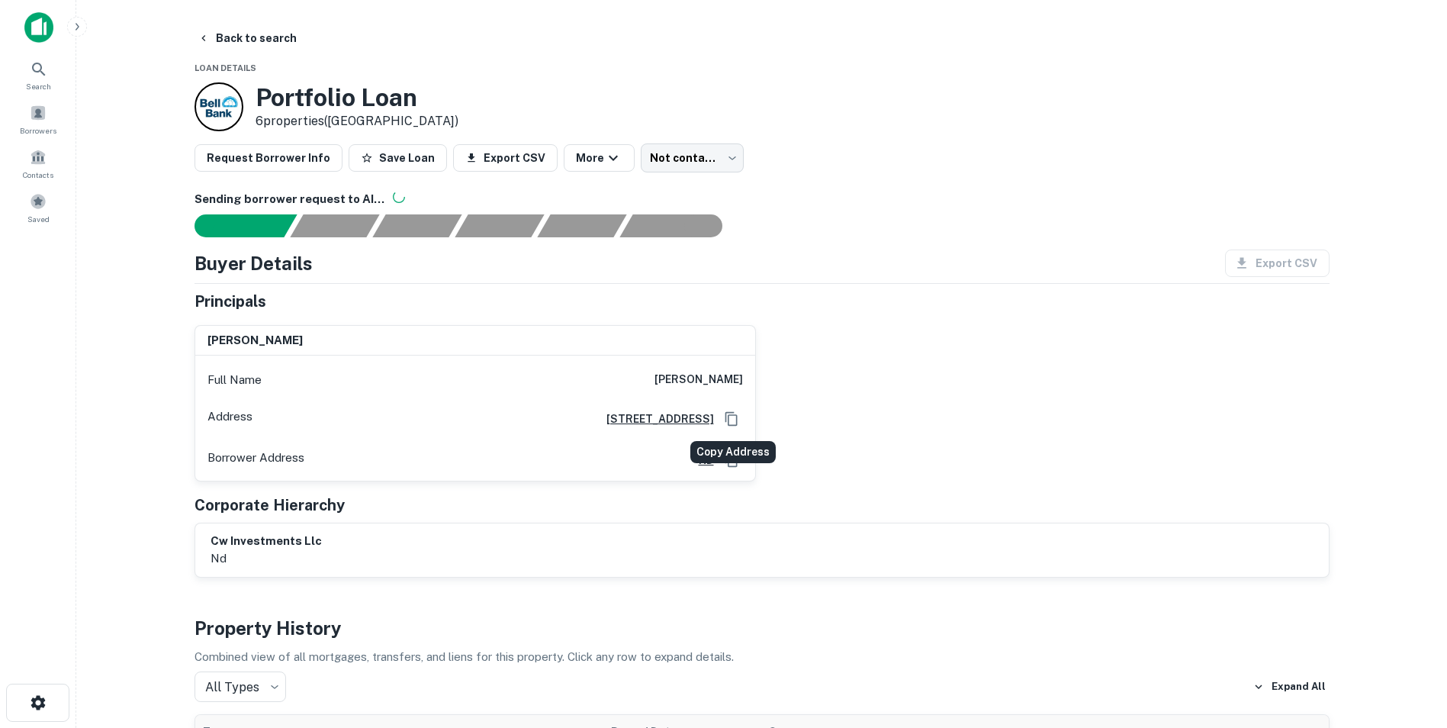
click at [723, 420] on button "Copy Address" at bounding box center [731, 418] width 23 height 23
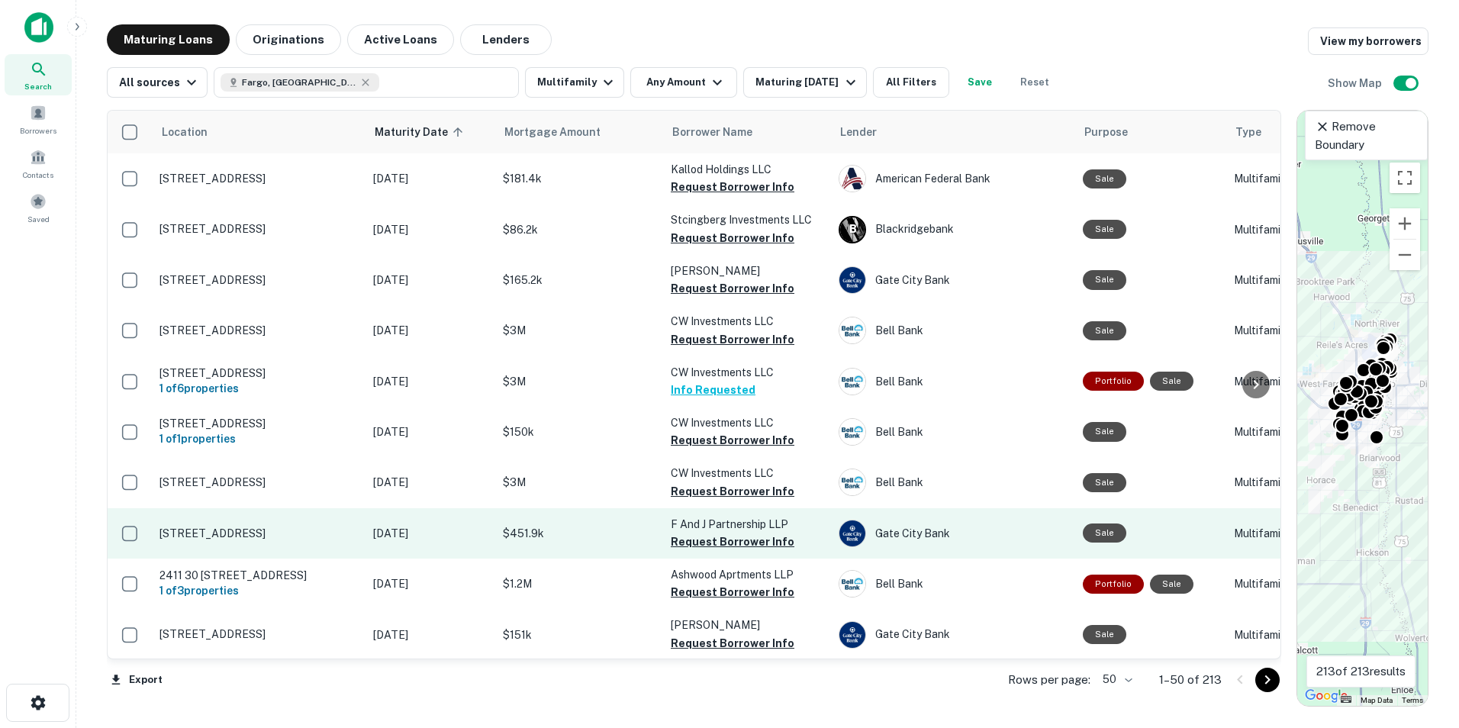
click at [288, 533] on p "[STREET_ADDRESS]" at bounding box center [258, 533] width 198 height 14
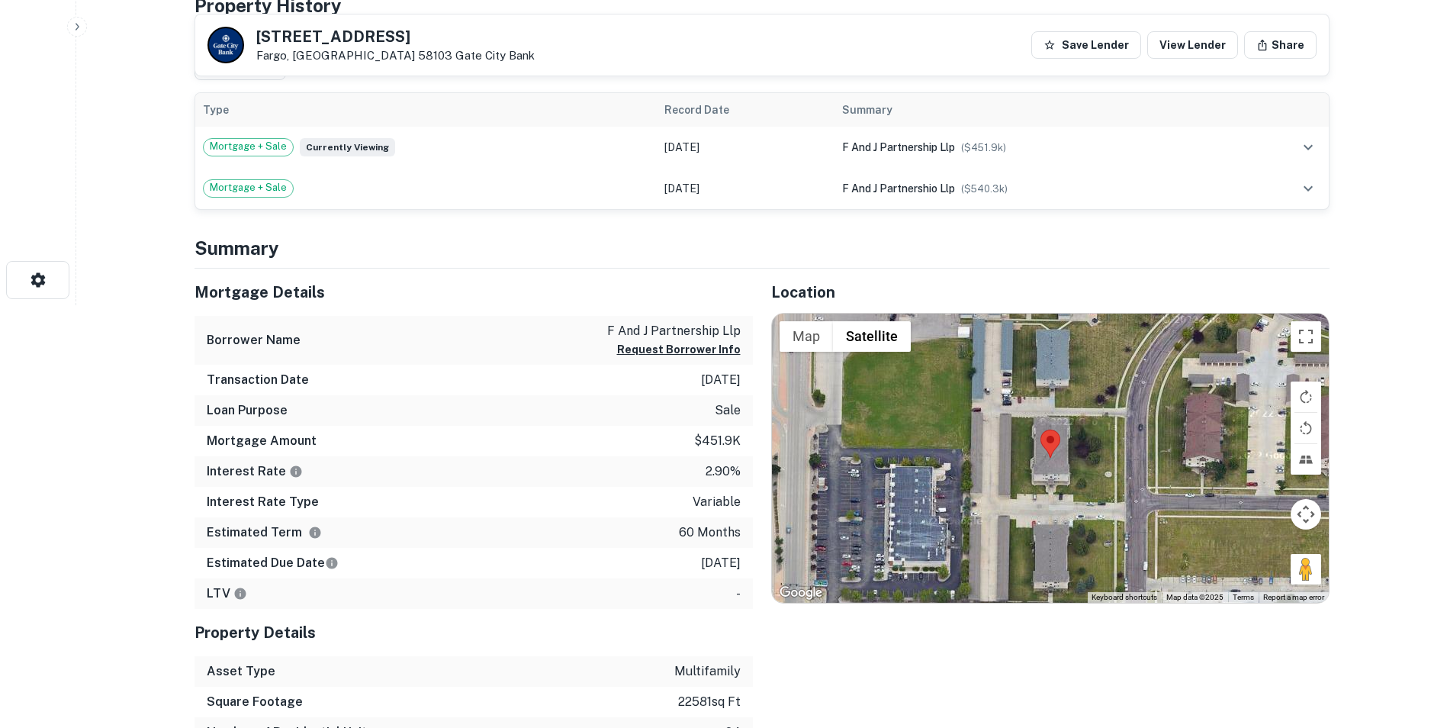
scroll to position [458, 0]
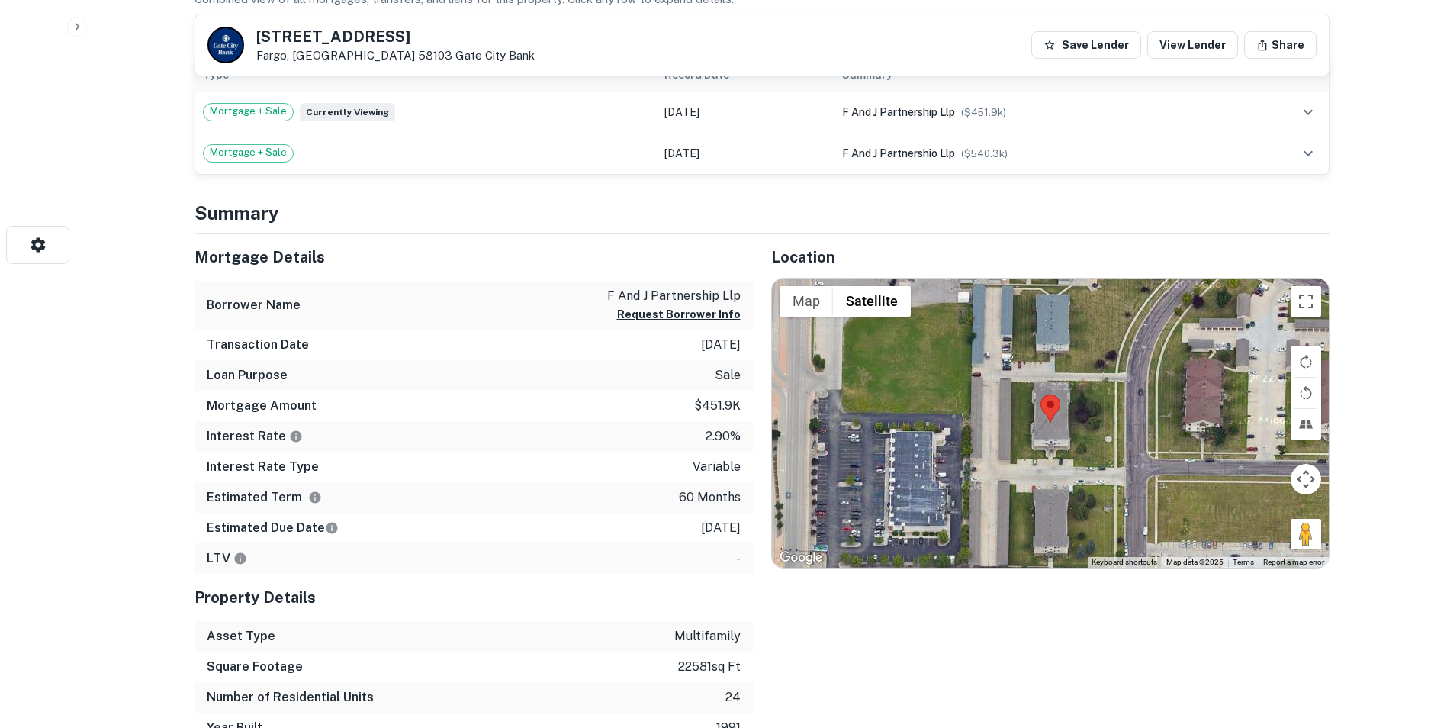
click at [1053, 411] on img at bounding box center [1051, 408] width 20 height 28
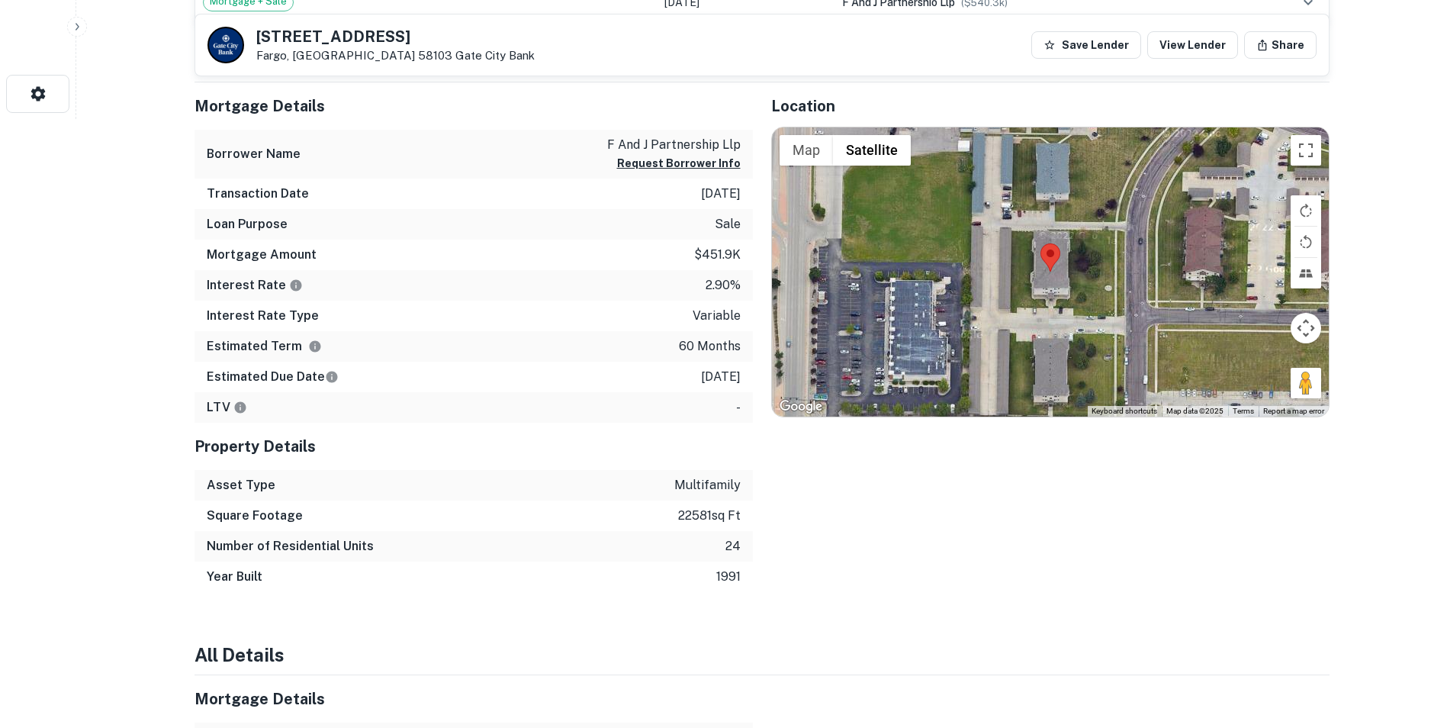
scroll to position [610, 0]
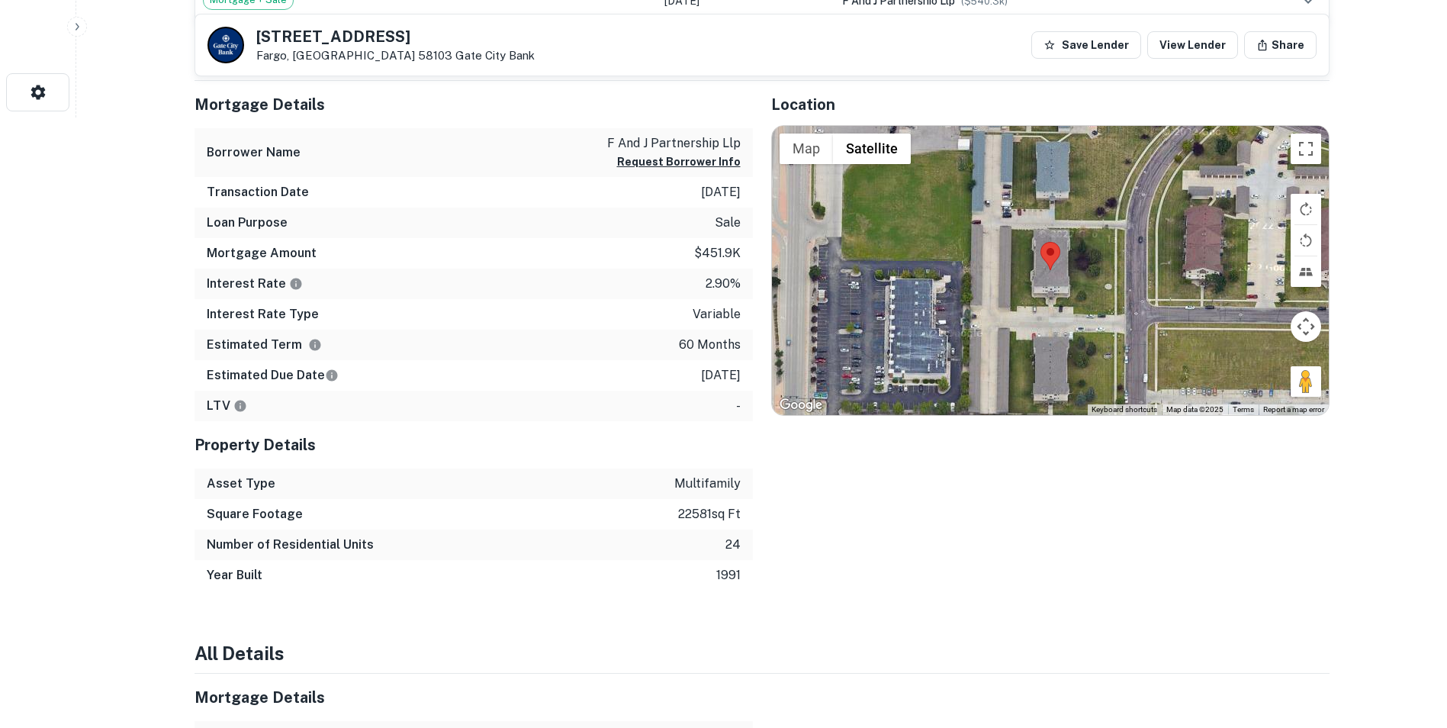
click at [1021, 327] on div at bounding box center [1050, 271] width 557 height 290
click at [1051, 271] on div at bounding box center [1050, 271] width 557 height 290
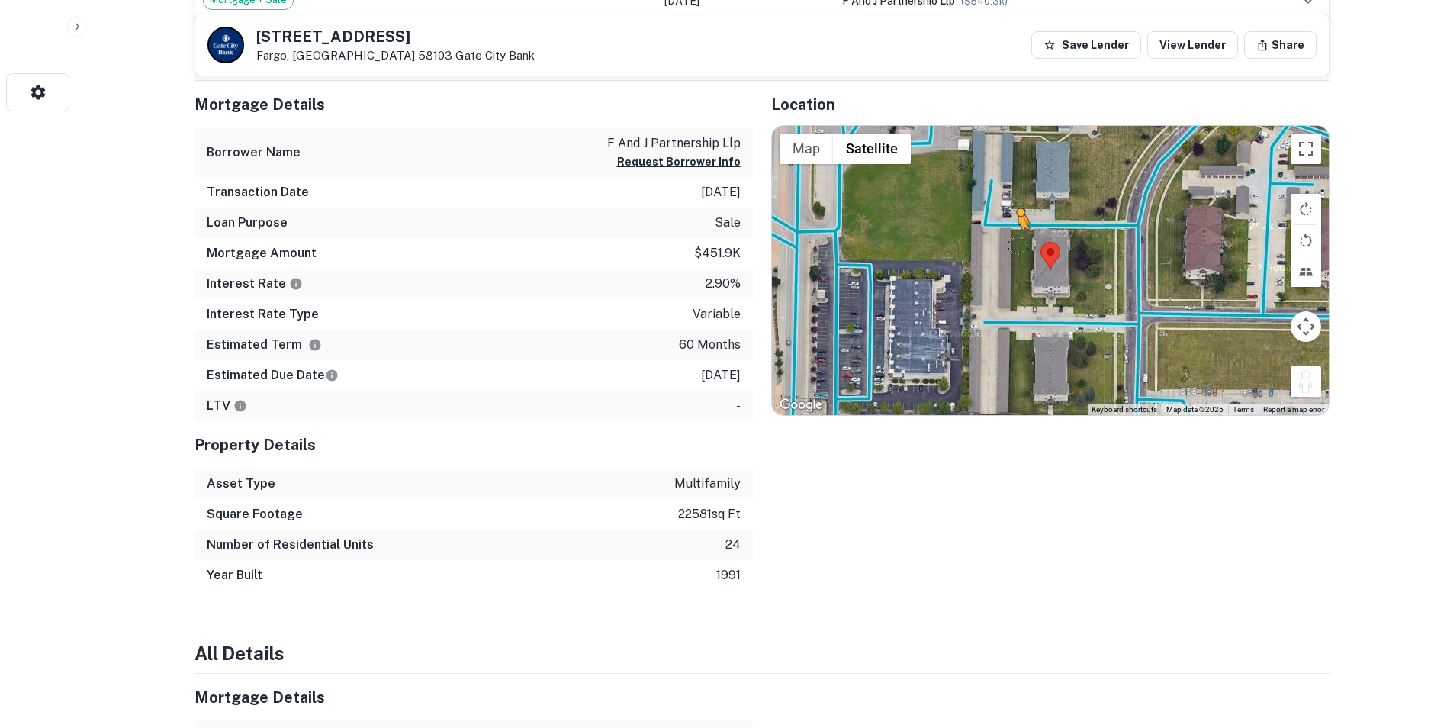
drag, startPoint x: 1302, startPoint y: 387, endPoint x: 1018, endPoint y: 244, distance: 318.4
click at [1018, 244] on div "To activate drag with keyboard, press Alt + Enter. Once in keyboard drag state,…" at bounding box center [1050, 271] width 557 height 290
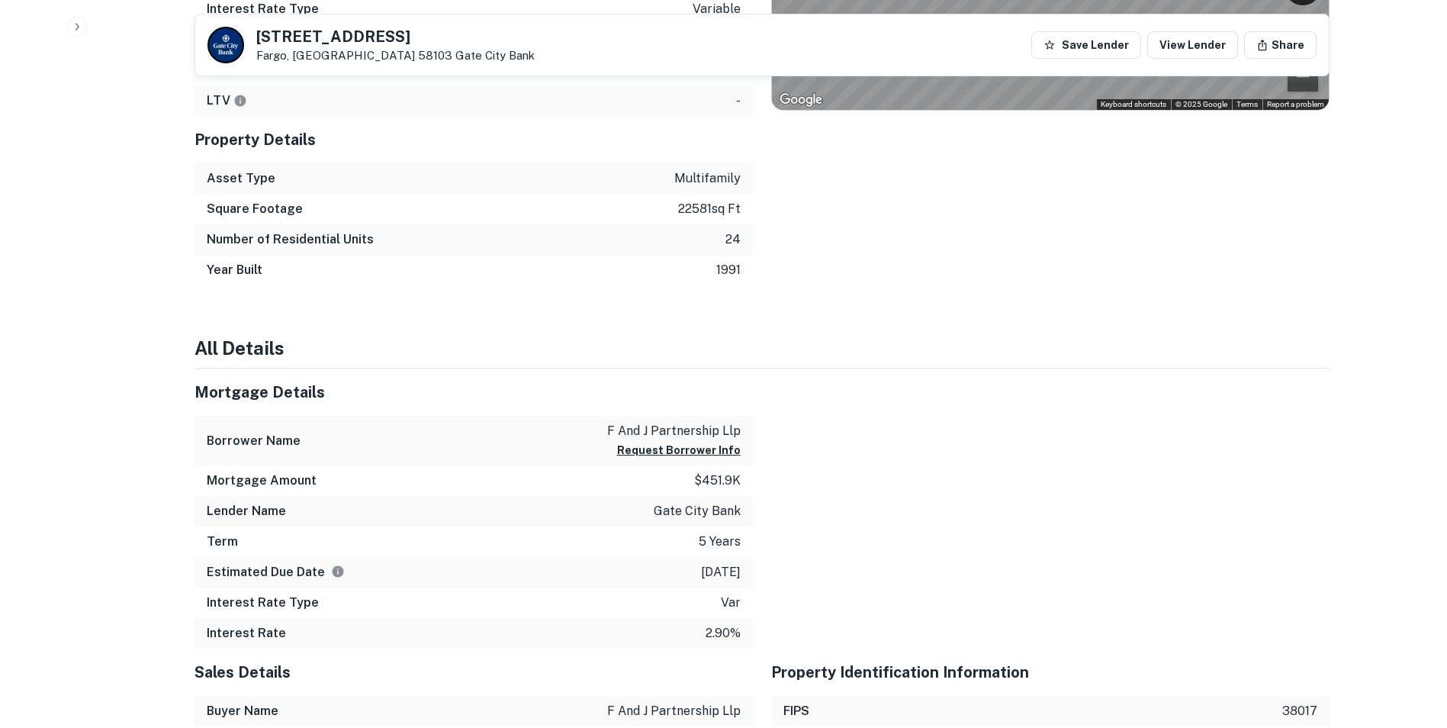
scroll to position [922, 0]
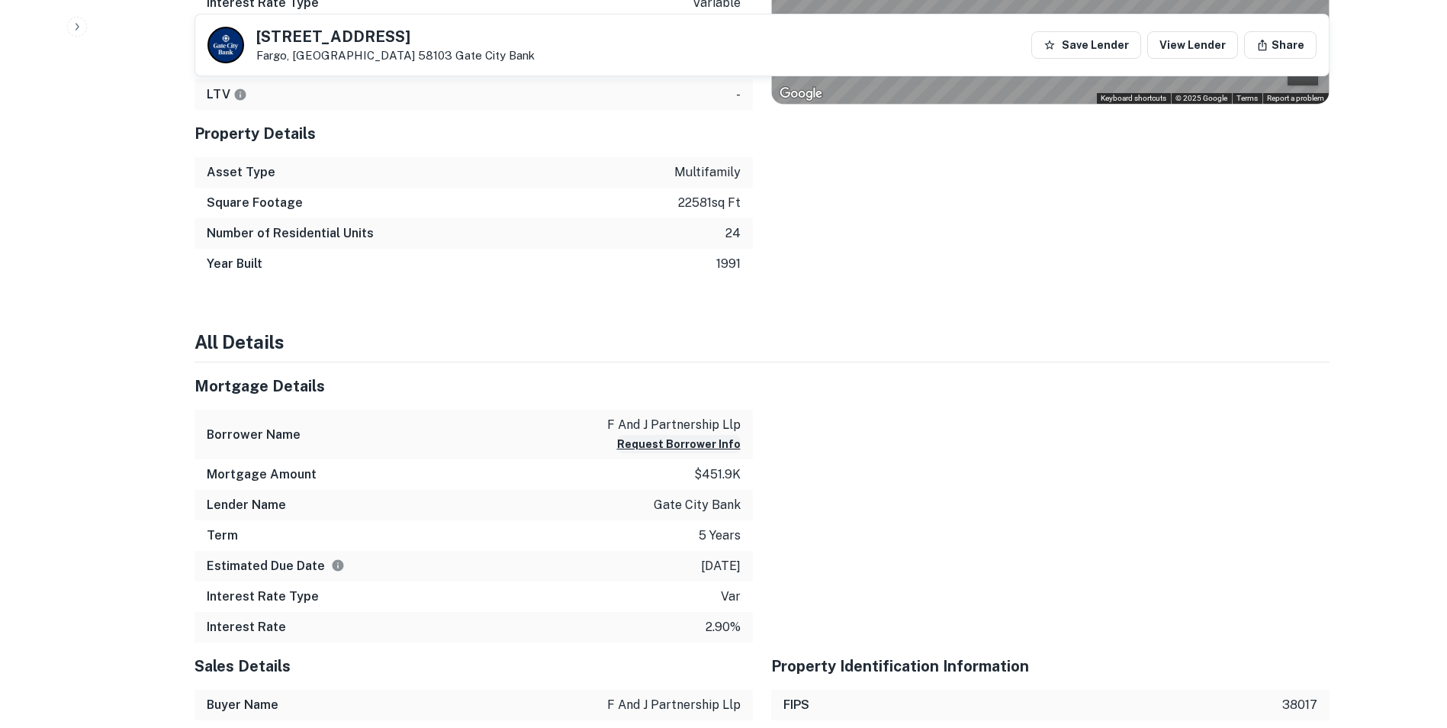
click at [661, 449] on button "Request Borrower Info" at bounding box center [679, 444] width 124 height 18
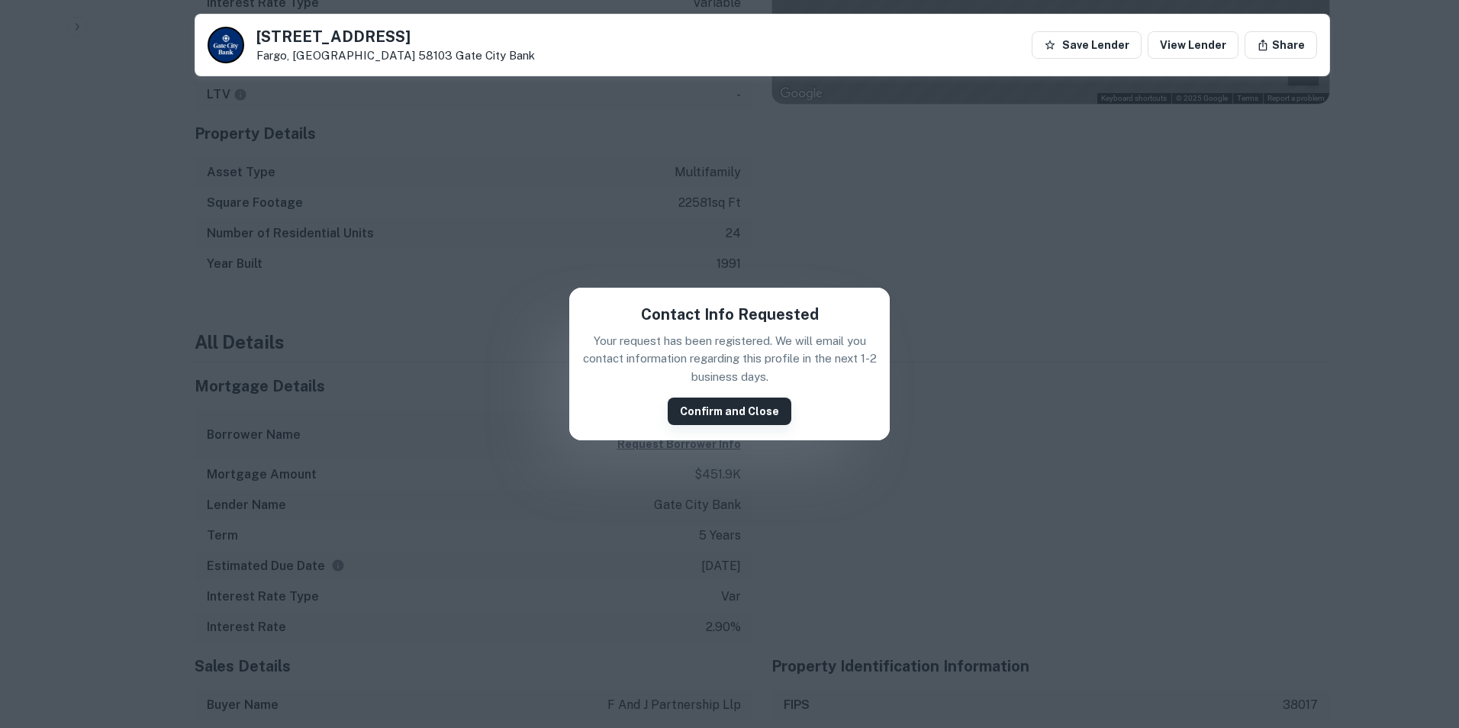
click at [766, 404] on button "Confirm and Close" at bounding box center [730, 411] width 124 height 27
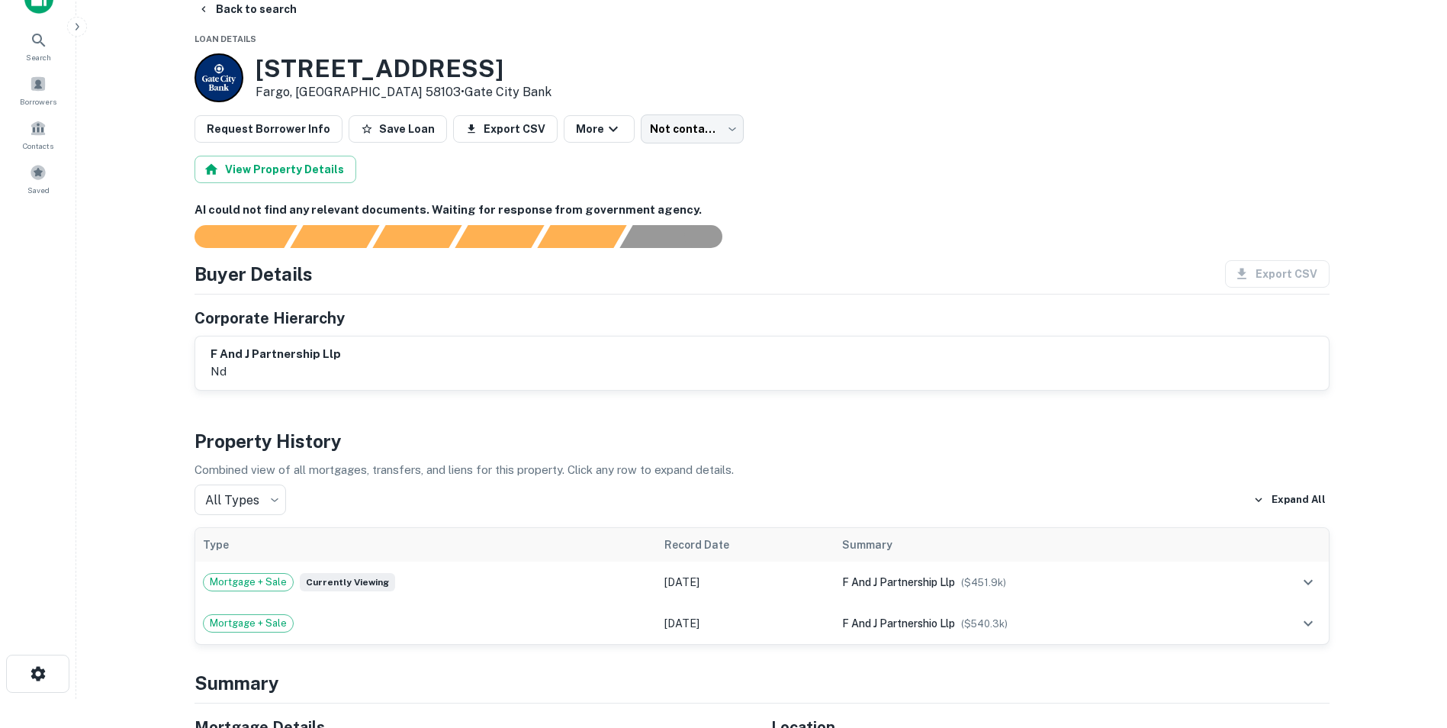
scroll to position [11, 0]
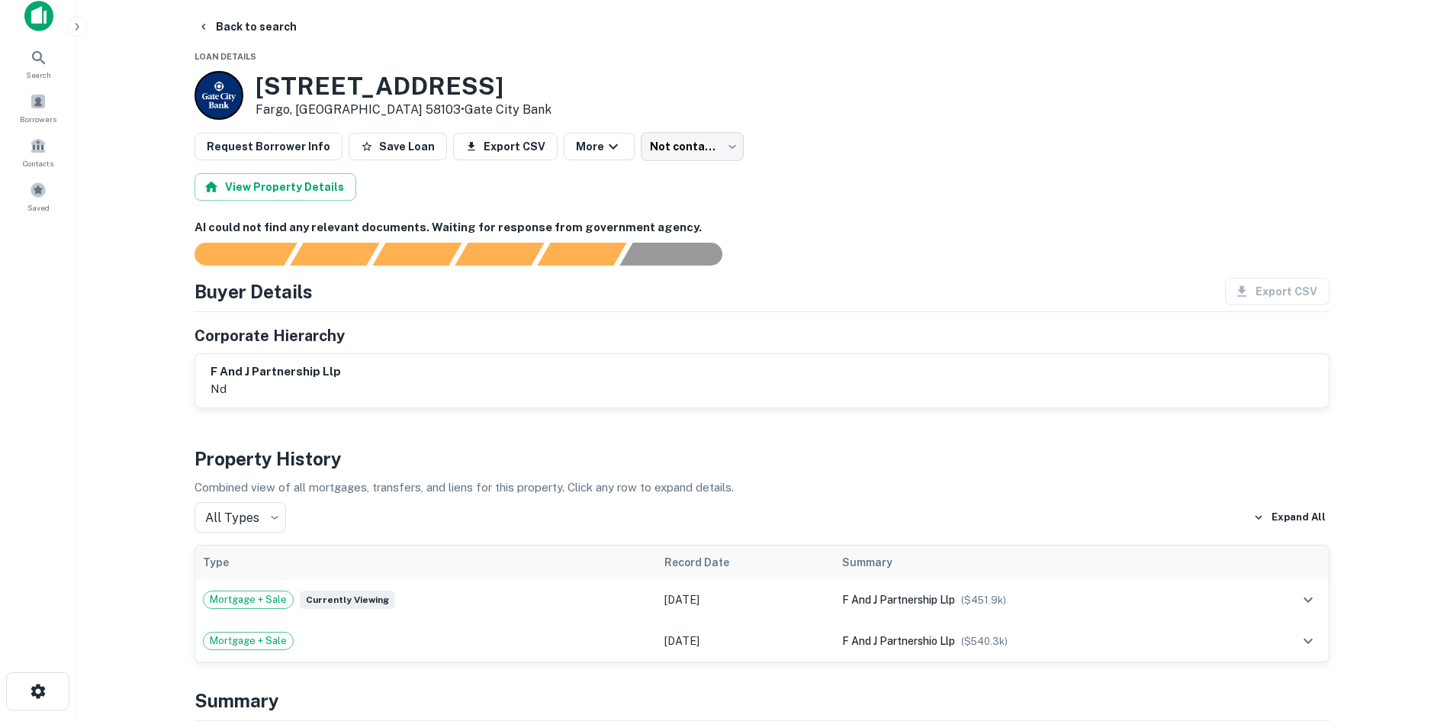
click at [304, 367] on h6 "f and j partnership llp" at bounding box center [276, 372] width 130 height 18
click at [211, 388] on p "nd" at bounding box center [276, 389] width 130 height 18
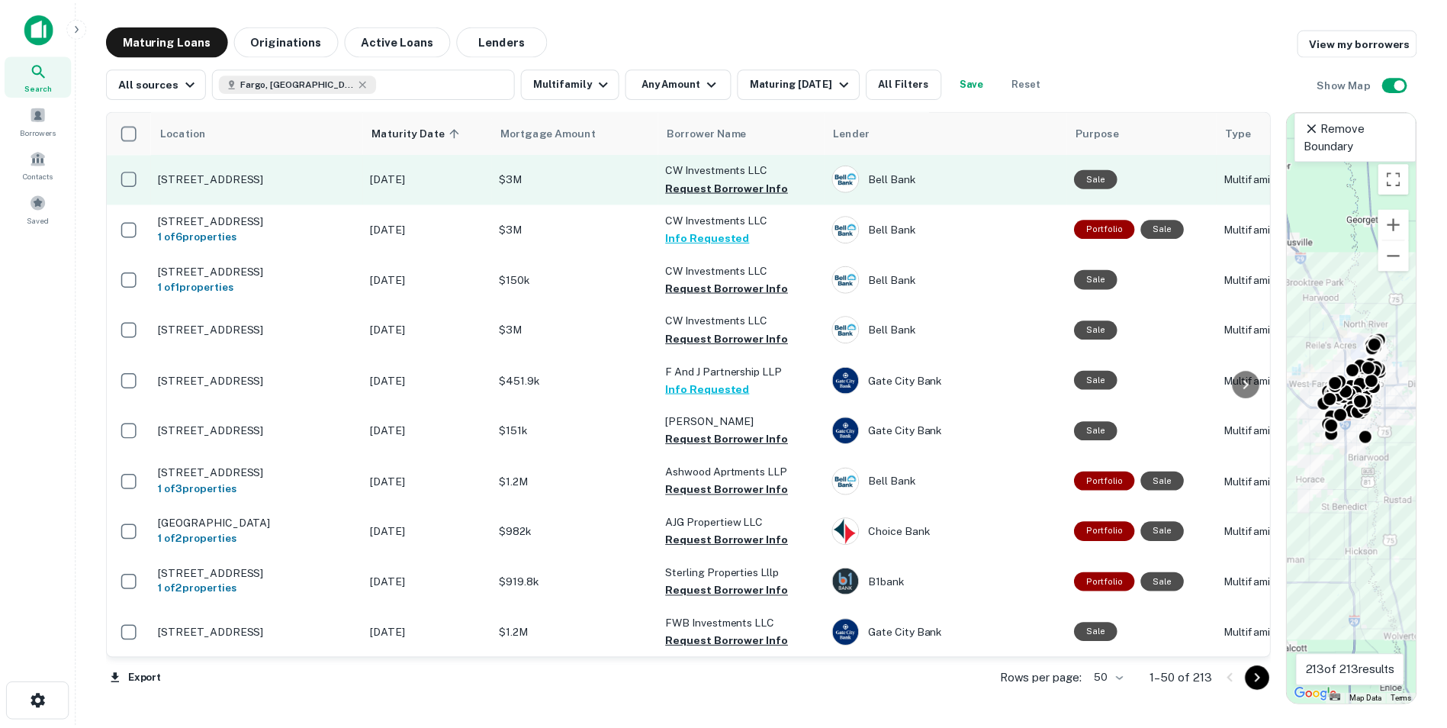
scroll to position [229, 0]
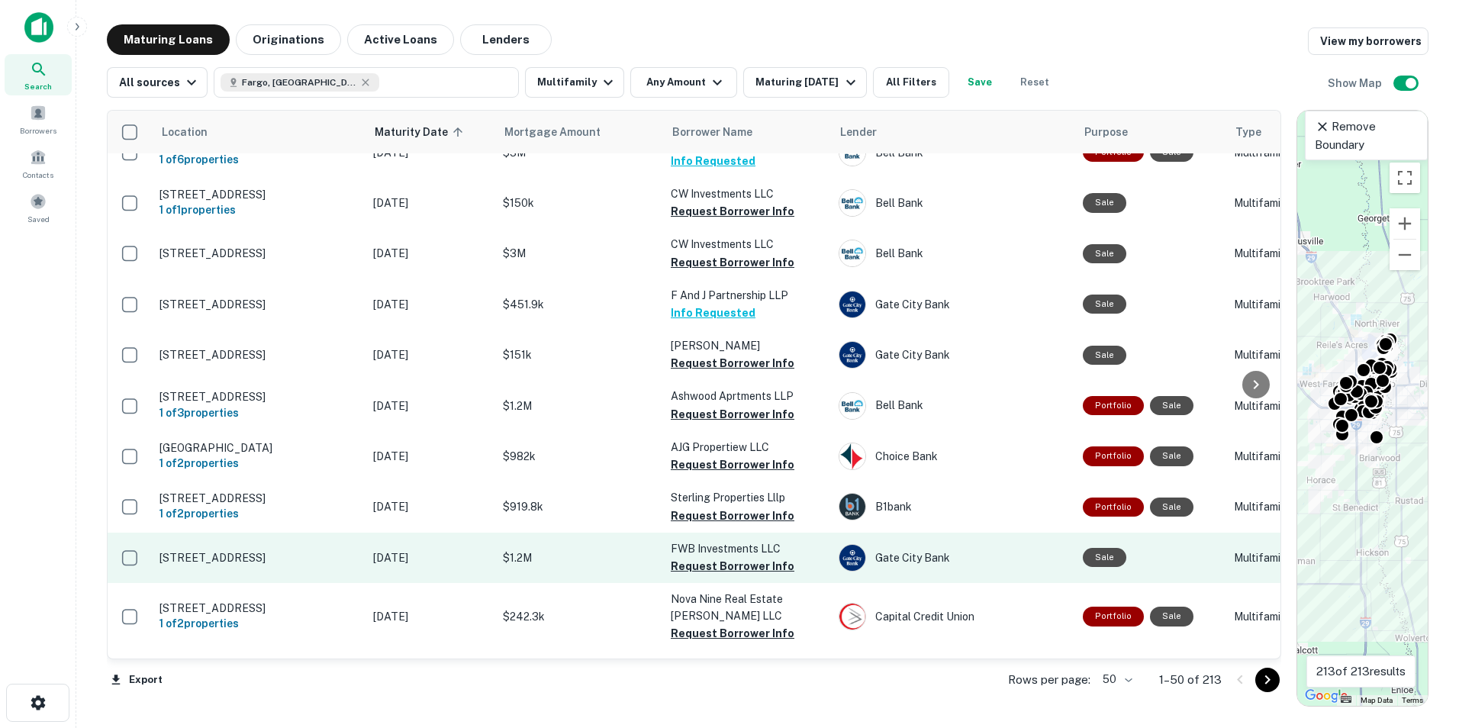
click at [204, 554] on p "[STREET_ADDRESS]" at bounding box center [258, 558] width 198 height 14
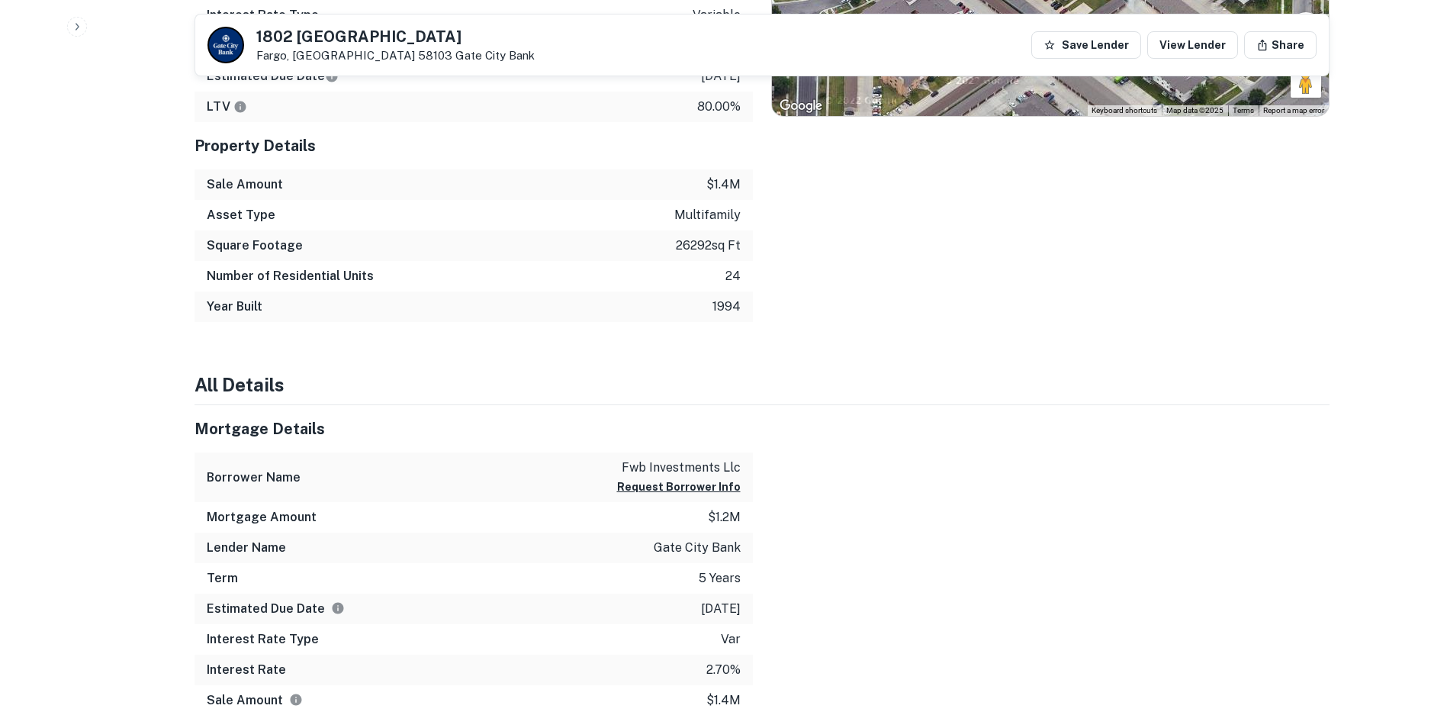
scroll to position [998, 0]
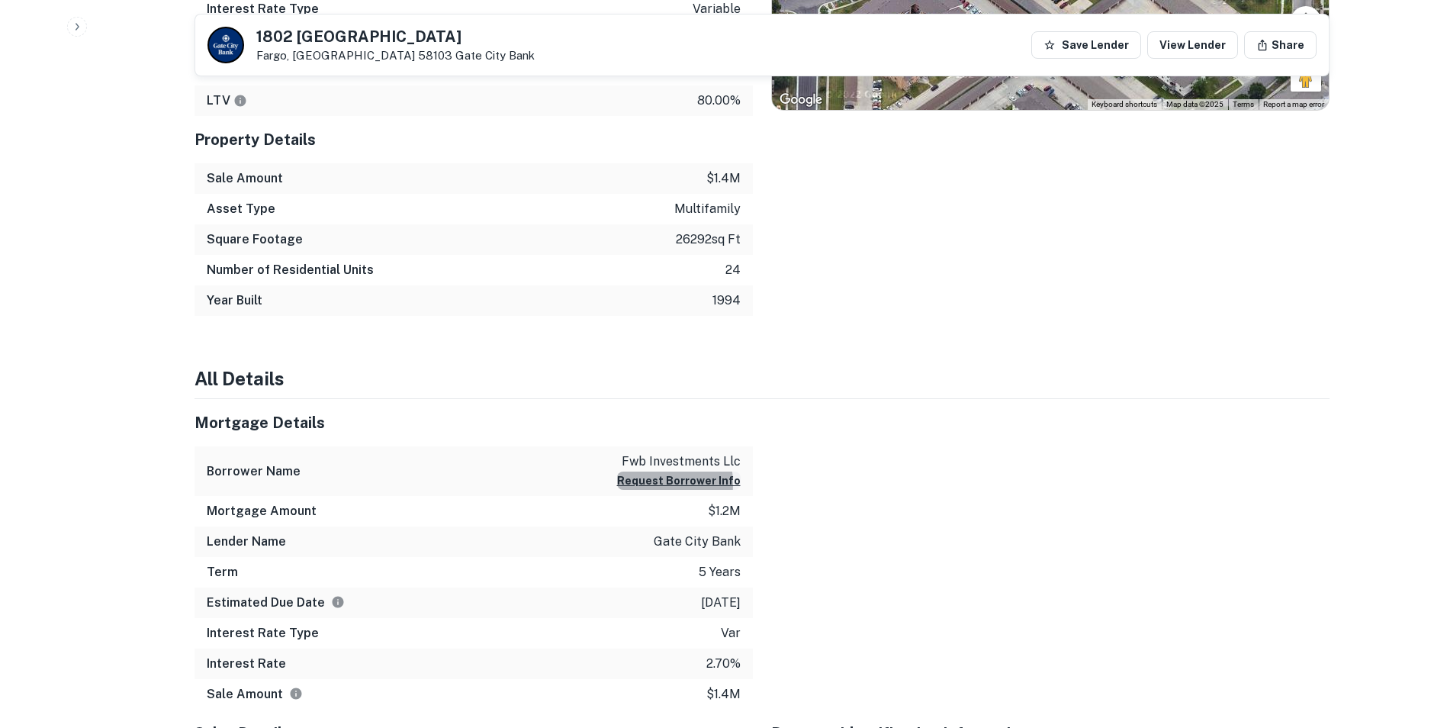
click at [648, 484] on button "Request Borrower Info" at bounding box center [679, 481] width 124 height 18
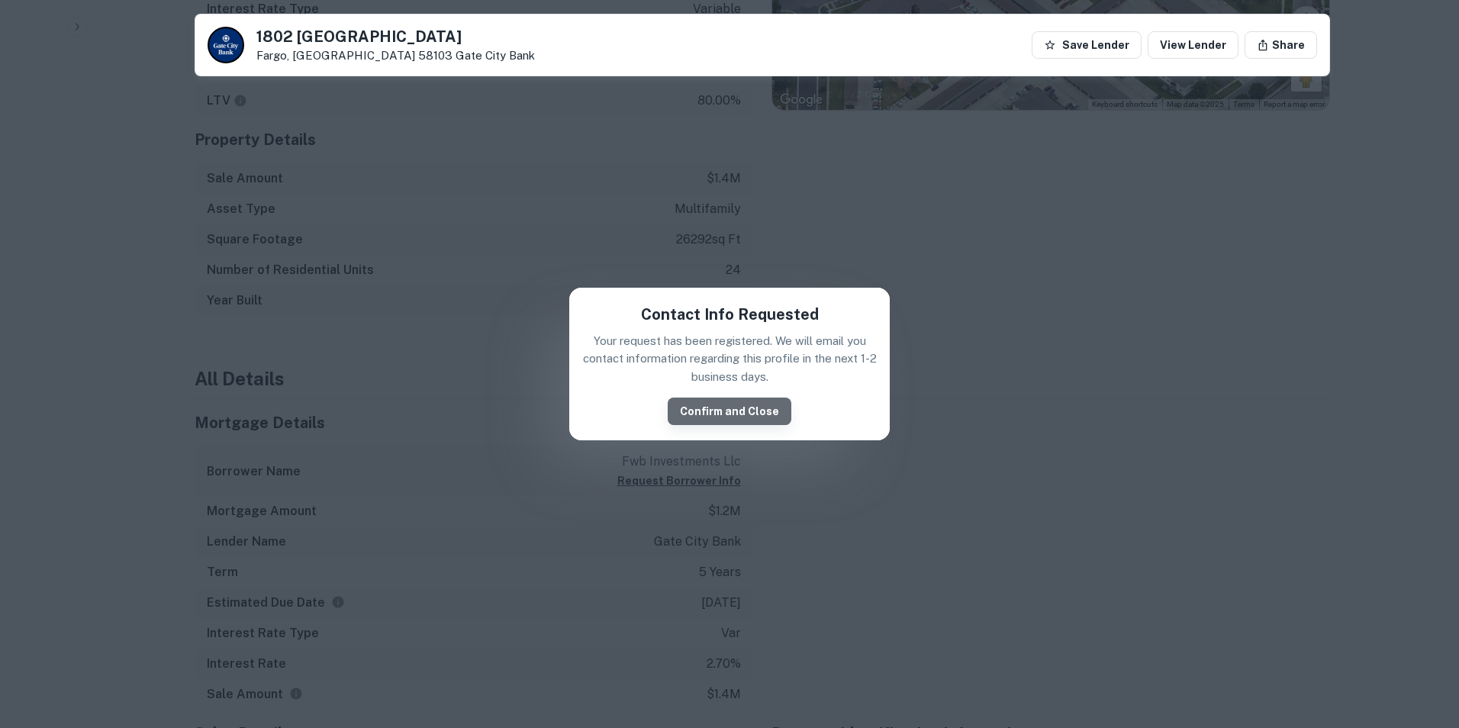
click at [751, 407] on button "Confirm and Close" at bounding box center [730, 411] width 124 height 27
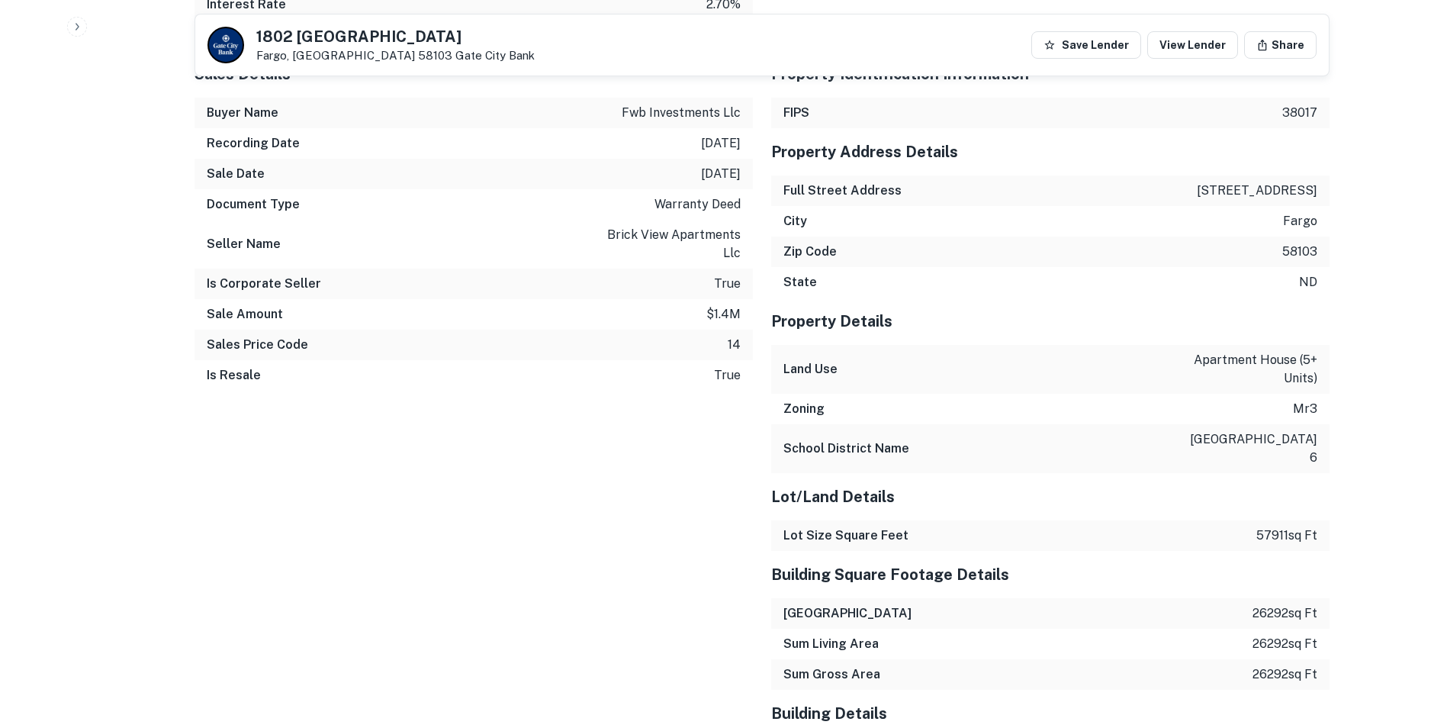
scroll to position [1360, 0]
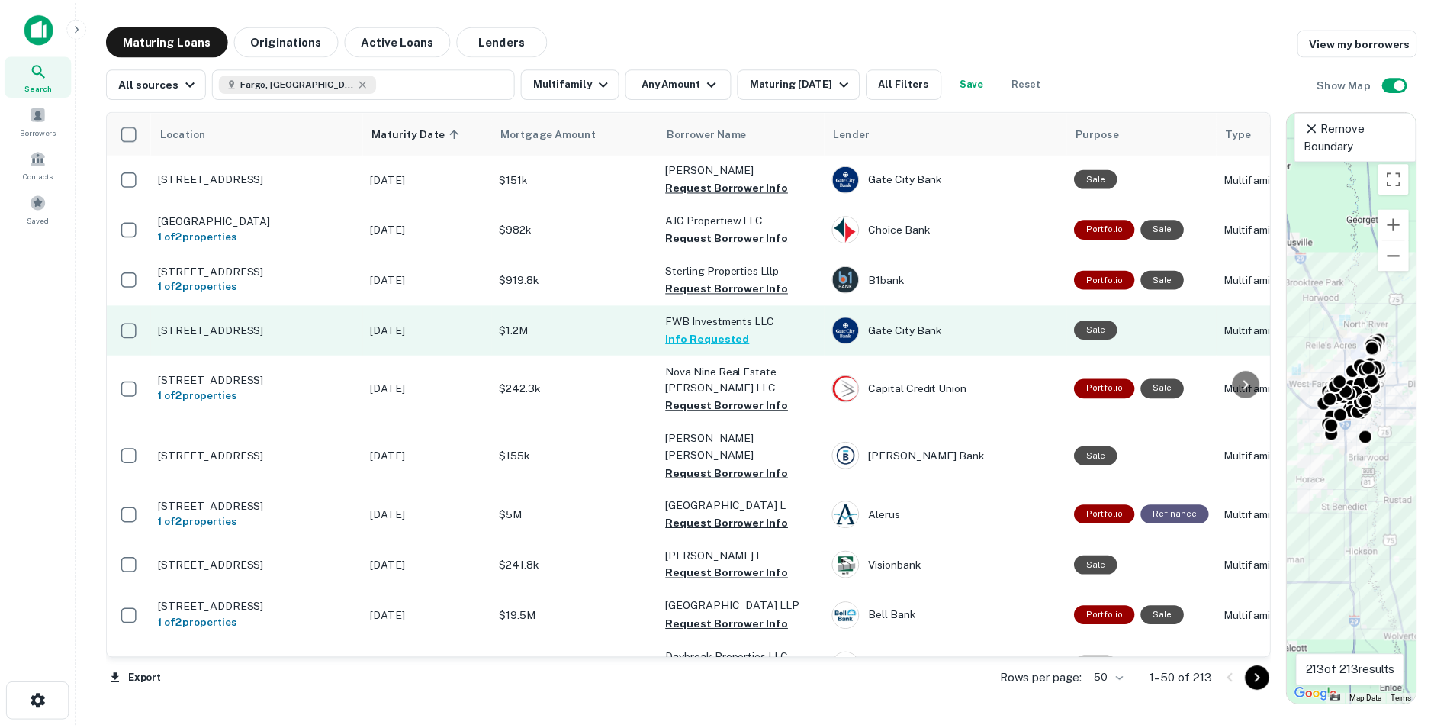
scroll to position [458, 0]
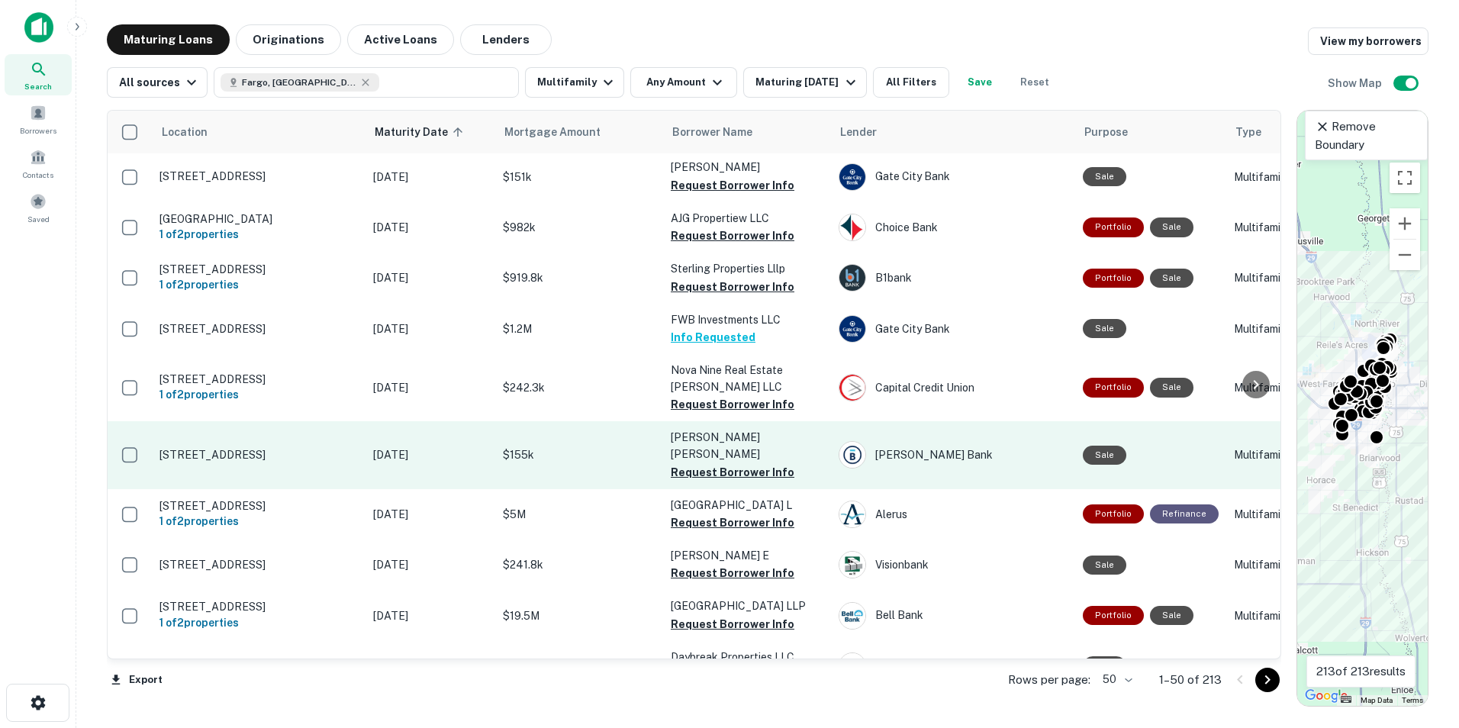
click at [255, 448] on p "[STREET_ADDRESS]" at bounding box center [258, 455] width 198 height 14
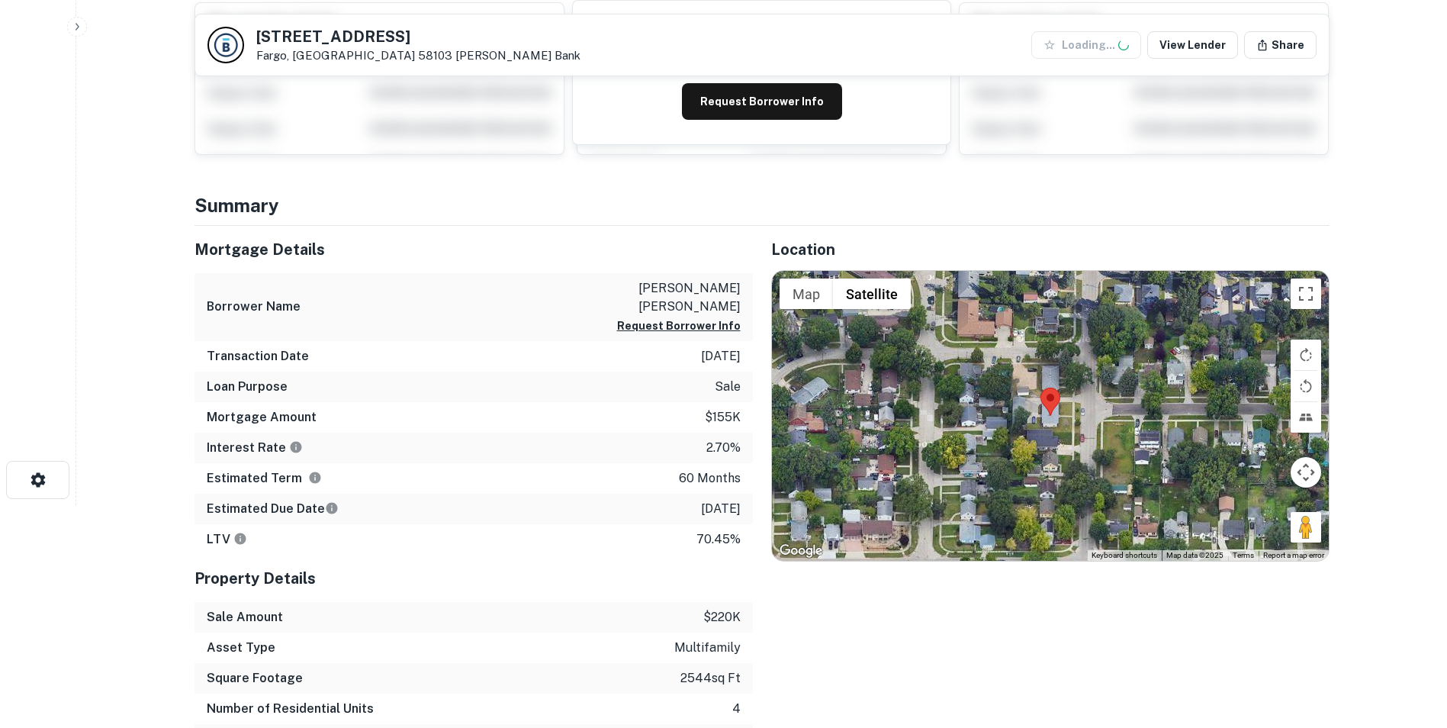
scroll to position [229, 0]
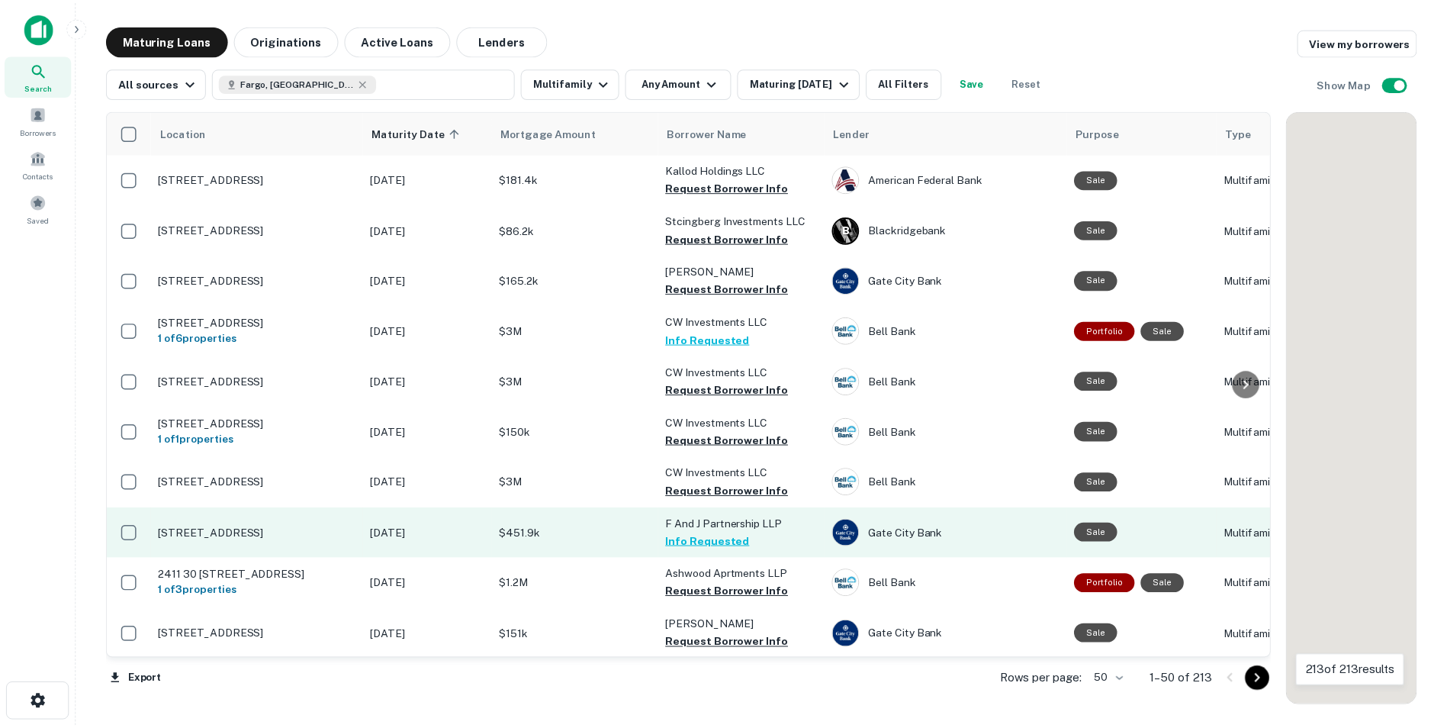
scroll to position [458, 0]
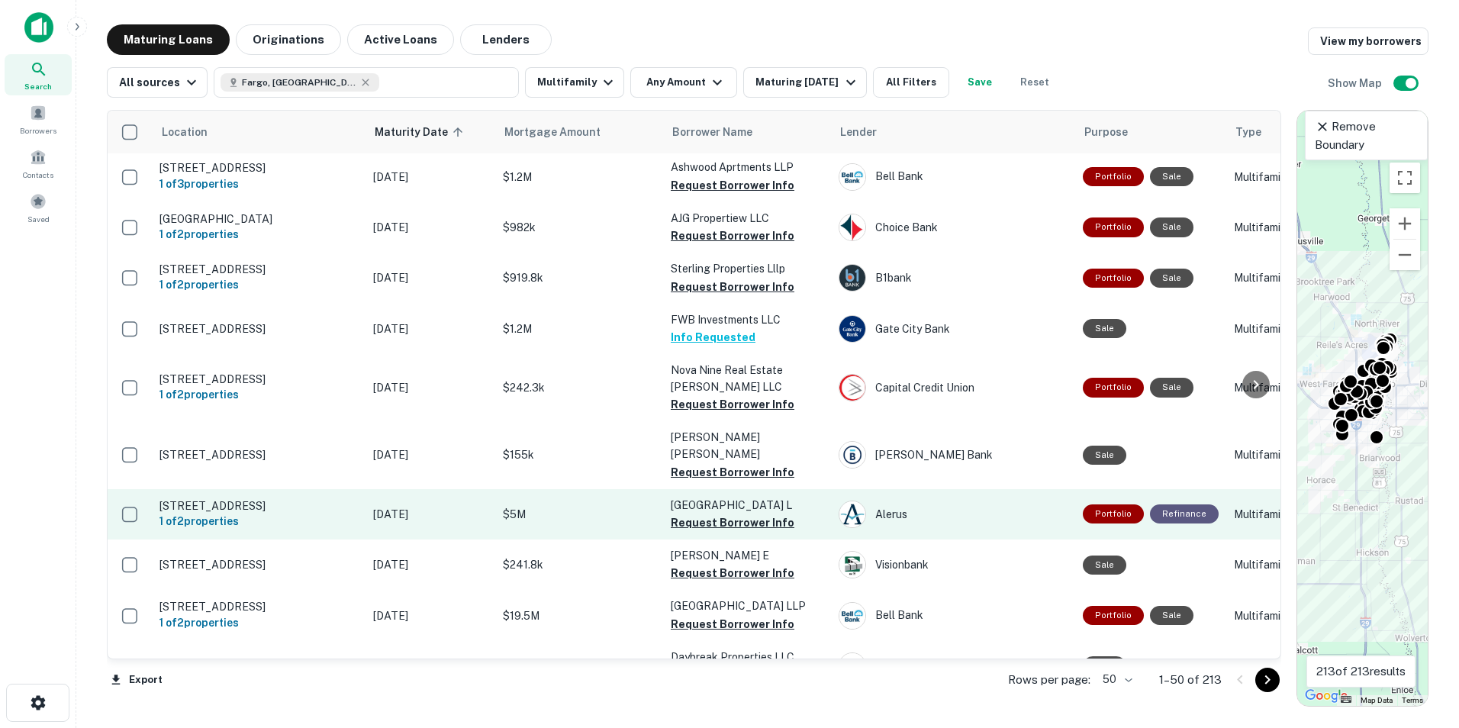
click at [260, 499] on p "[STREET_ADDRESS]" at bounding box center [258, 506] width 198 height 14
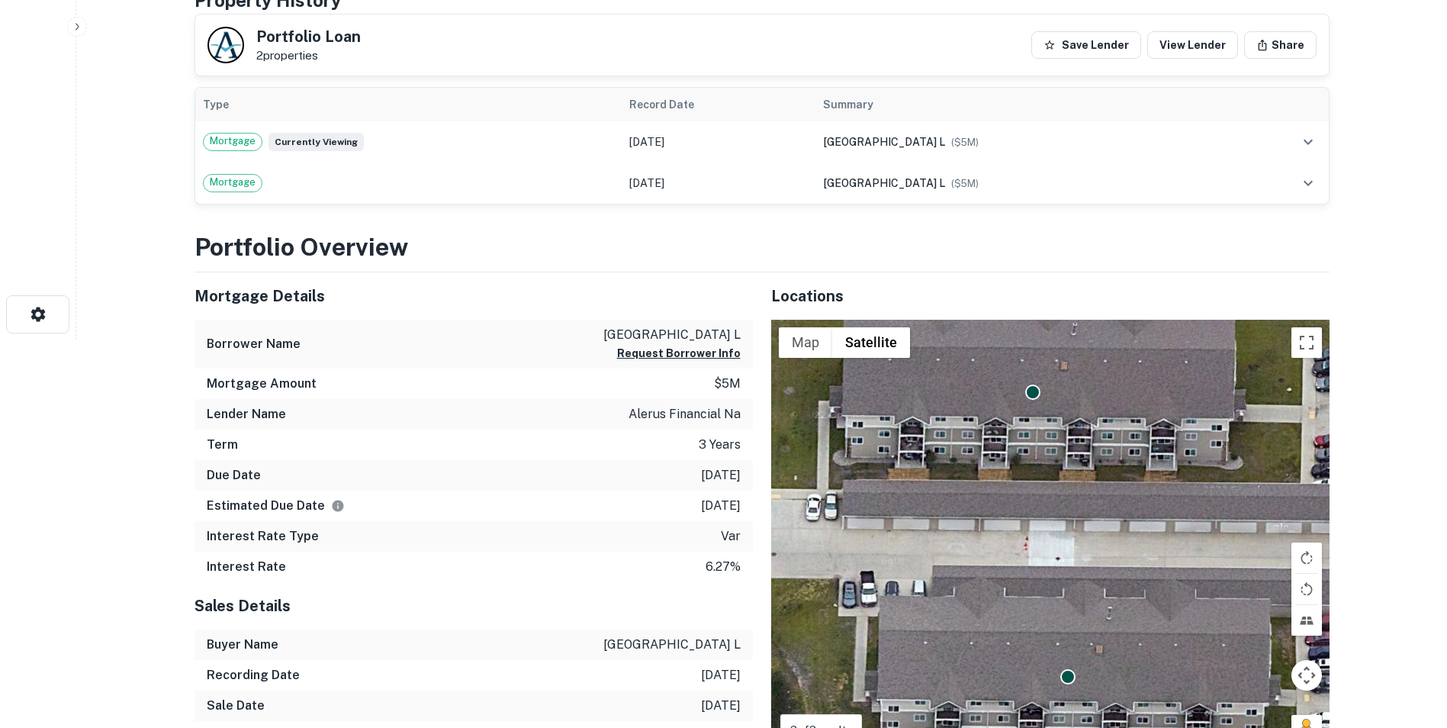
scroll to position [388, 0]
click at [653, 363] on button "Request Borrower Info" at bounding box center [679, 354] width 124 height 18
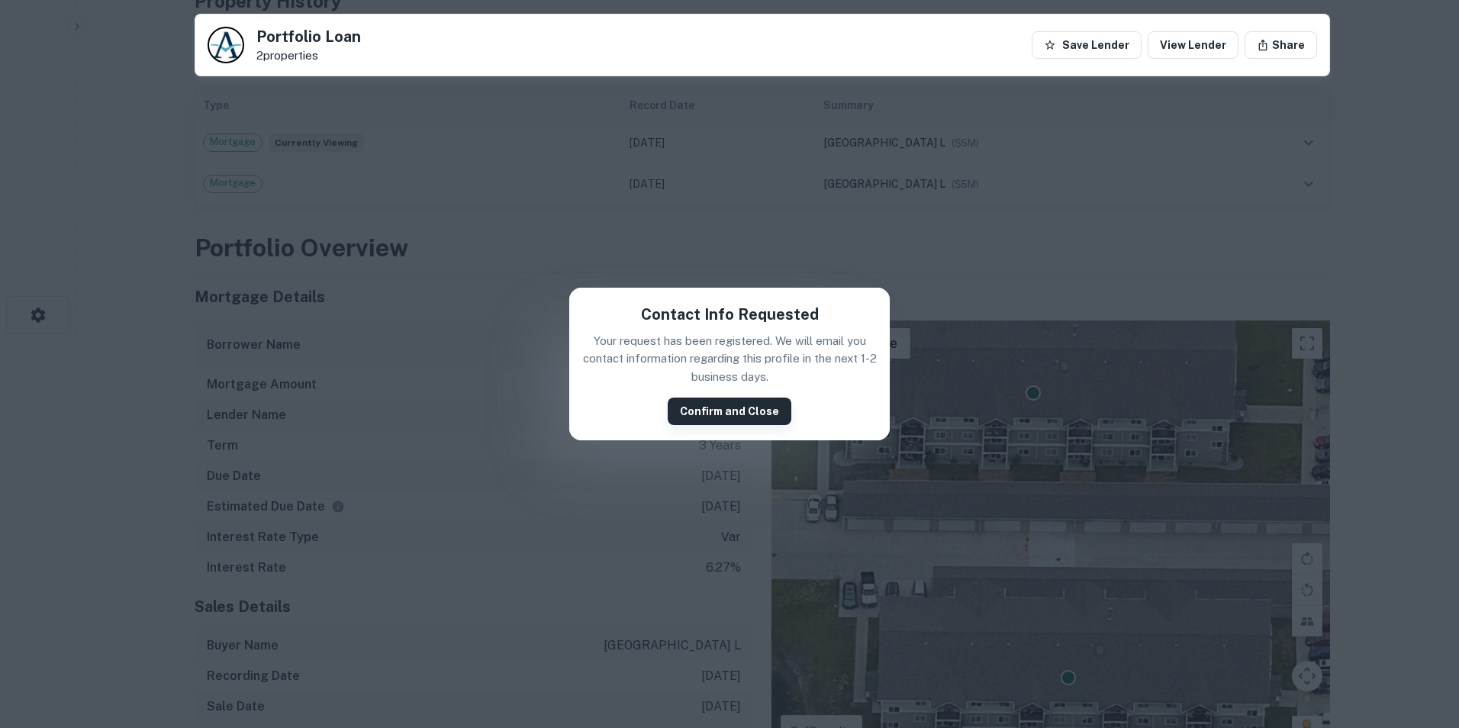
click at [683, 414] on button "Confirm and Close" at bounding box center [730, 411] width 124 height 27
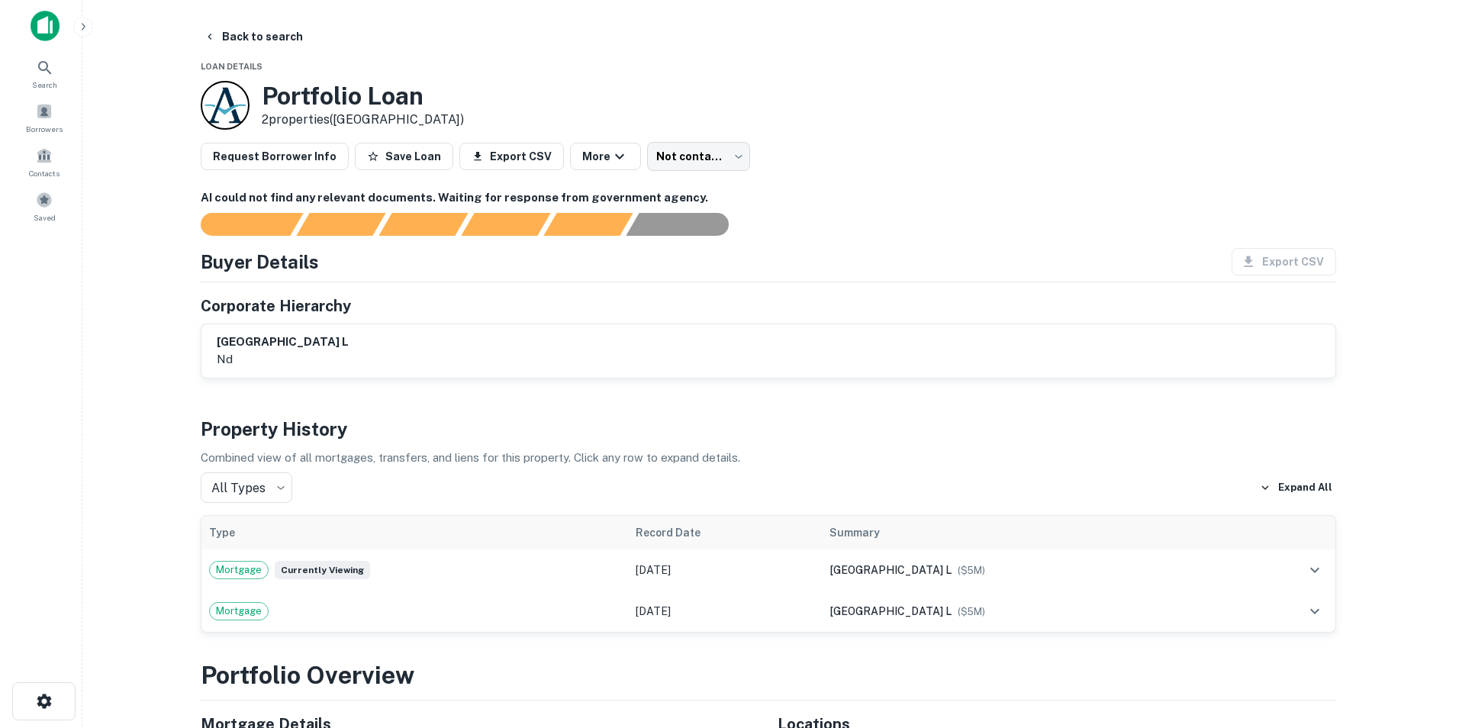
scroll to position [0, 0]
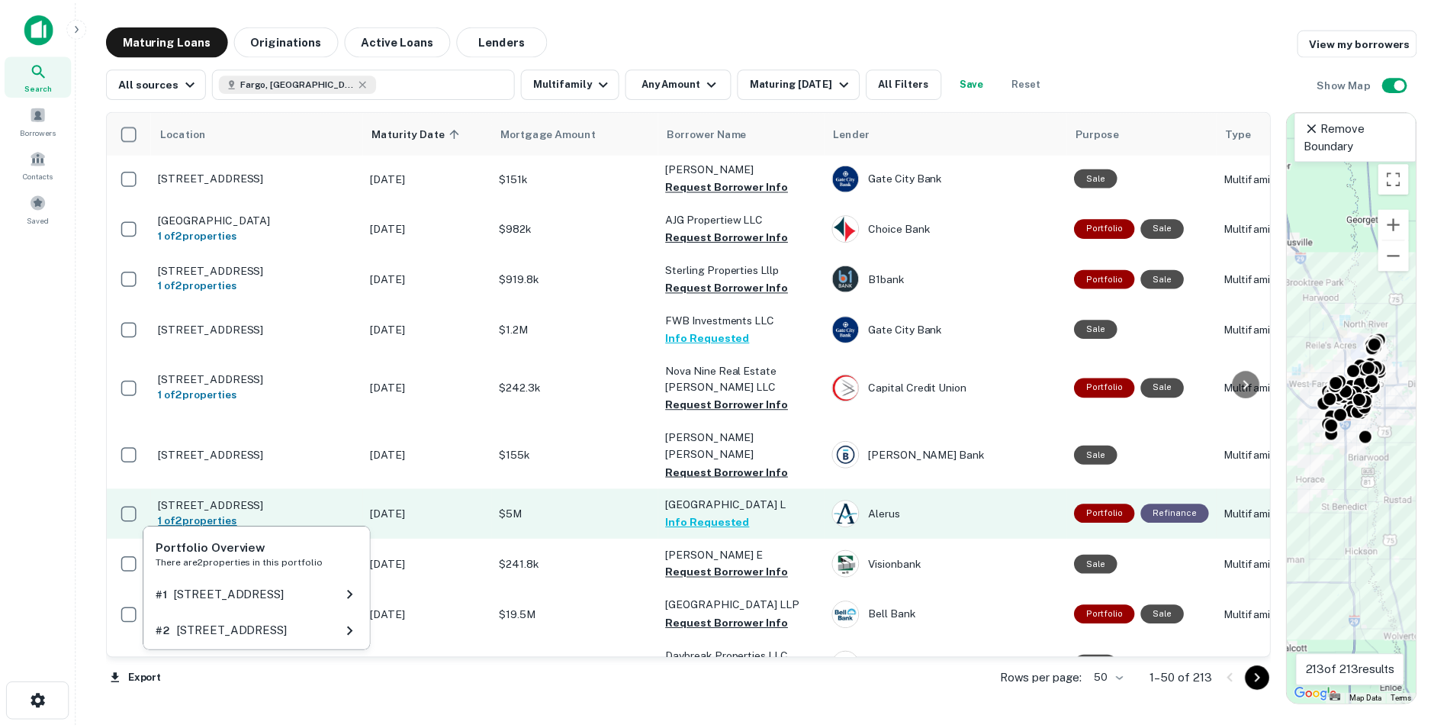
scroll to position [534, 0]
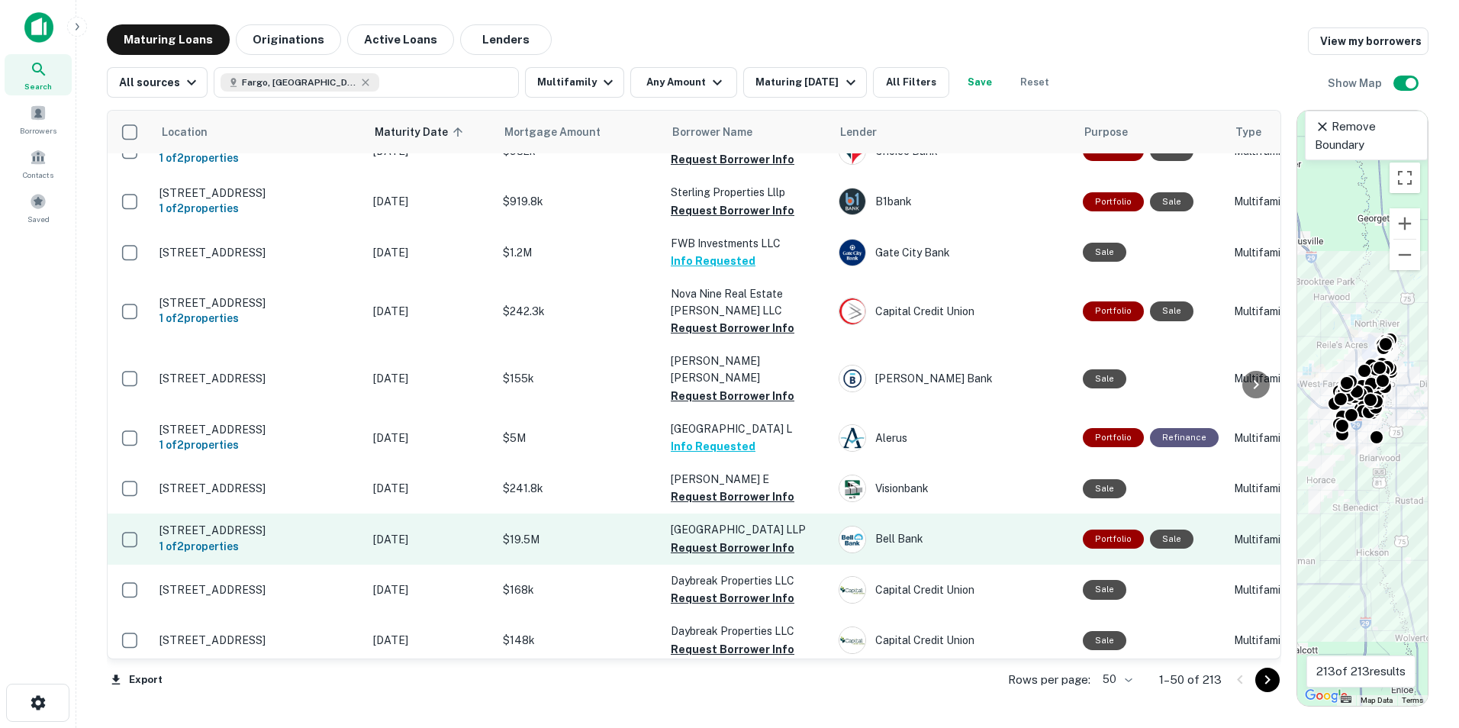
click at [262, 535] on p "[STREET_ADDRESS]" at bounding box center [258, 530] width 198 height 14
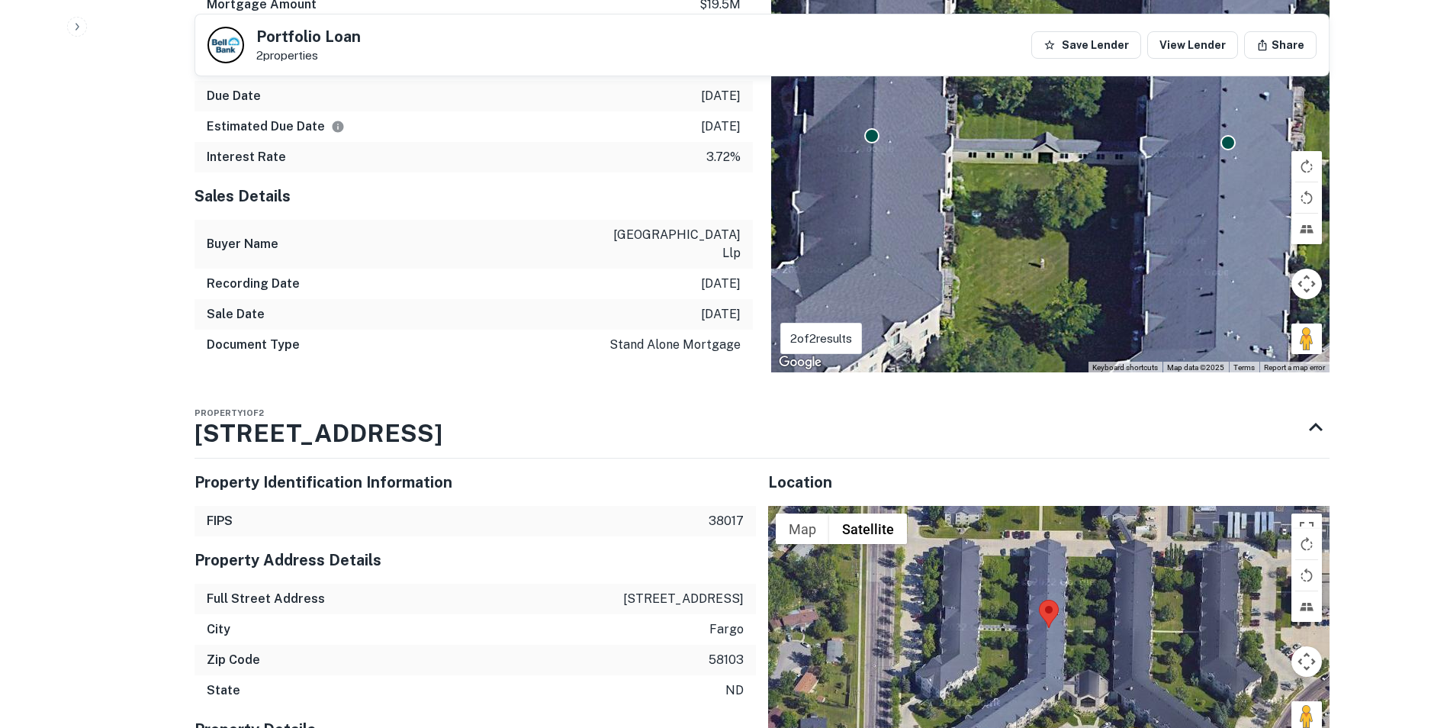
scroll to position [610, 0]
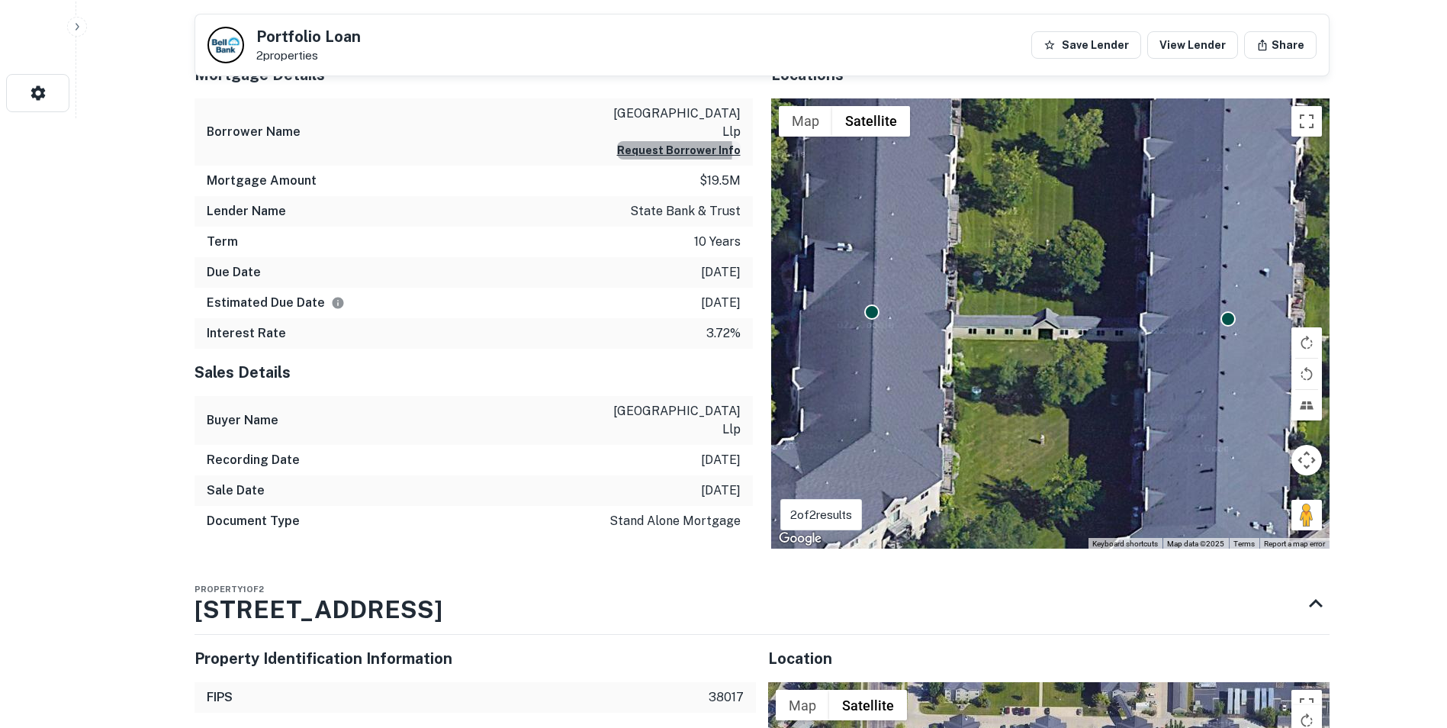
click at [646, 150] on button "Request Borrower Info" at bounding box center [679, 150] width 124 height 18
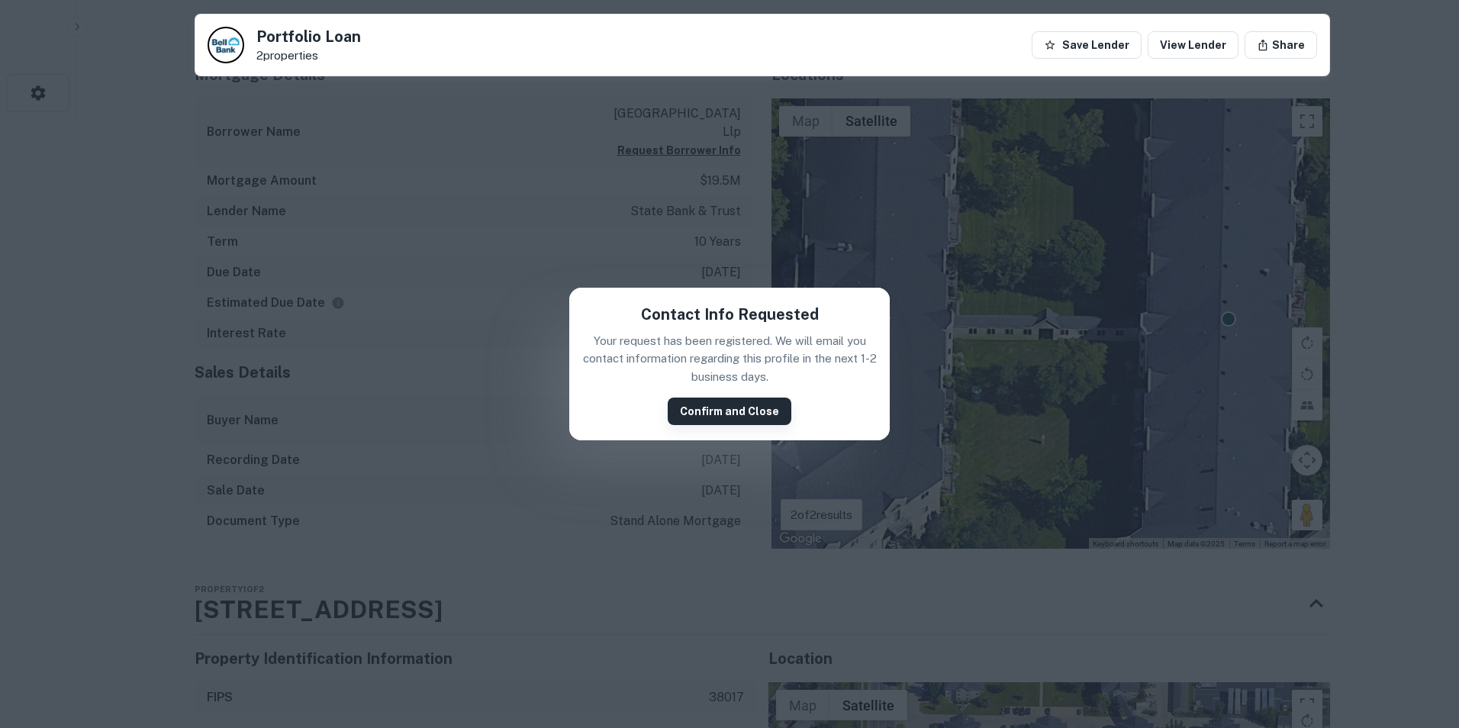
click at [688, 408] on button "Confirm and Close" at bounding box center [730, 411] width 124 height 27
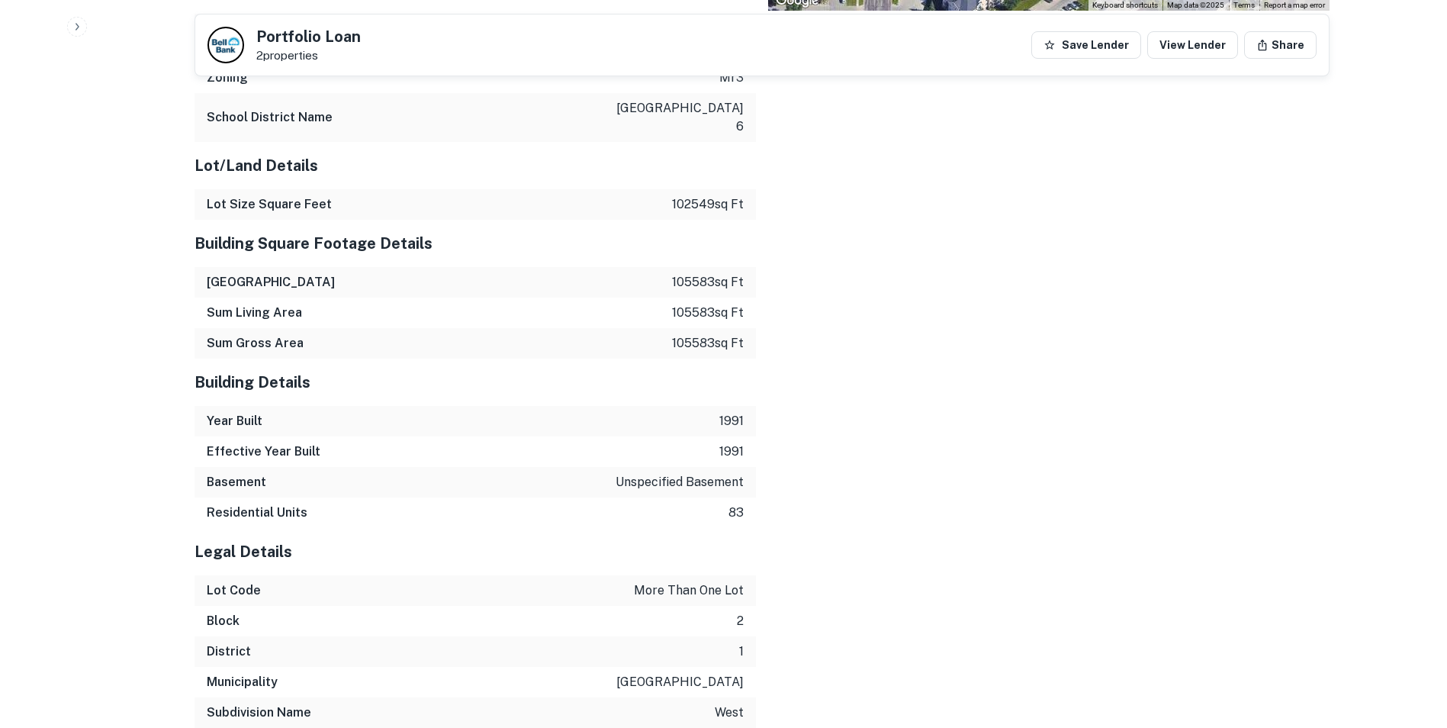
scroll to position [1649, 0]
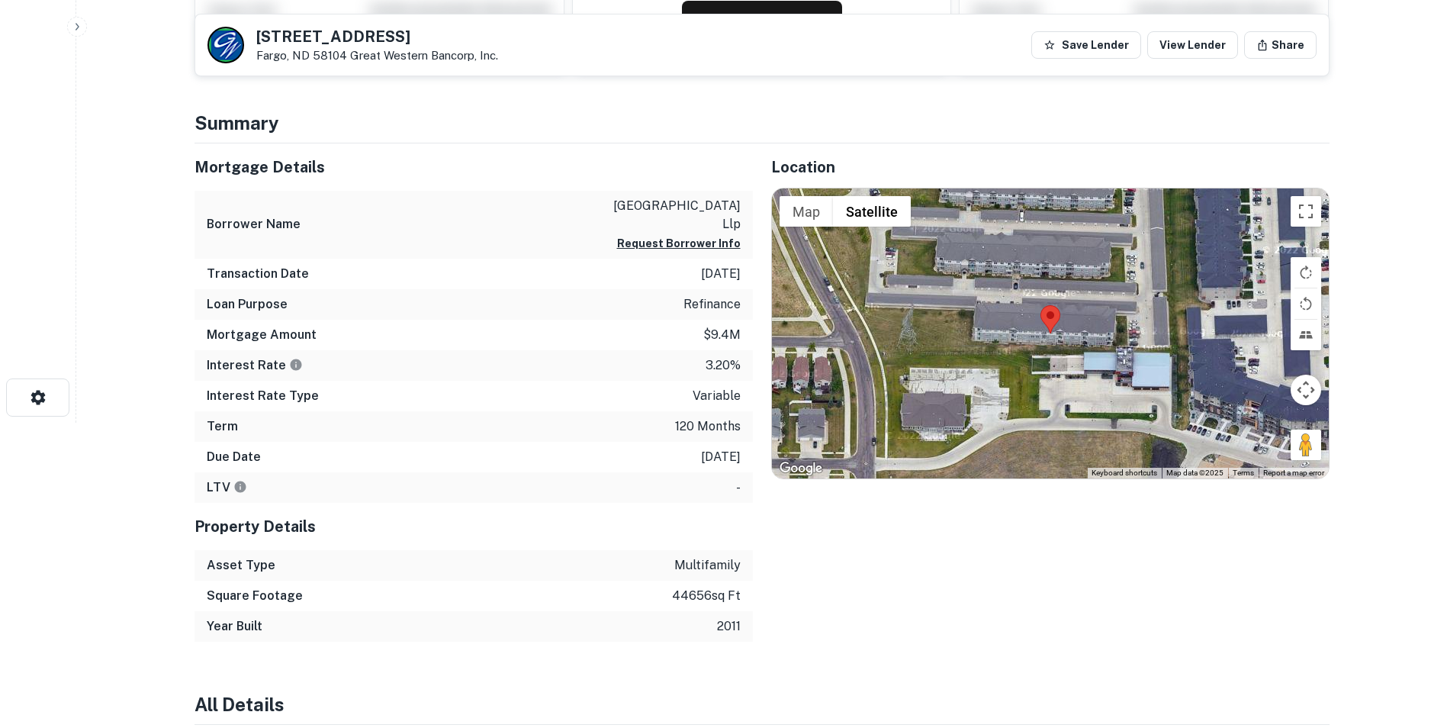
scroll to position [229, 0]
